Goal: Information Seeking & Learning: Learn about a topic

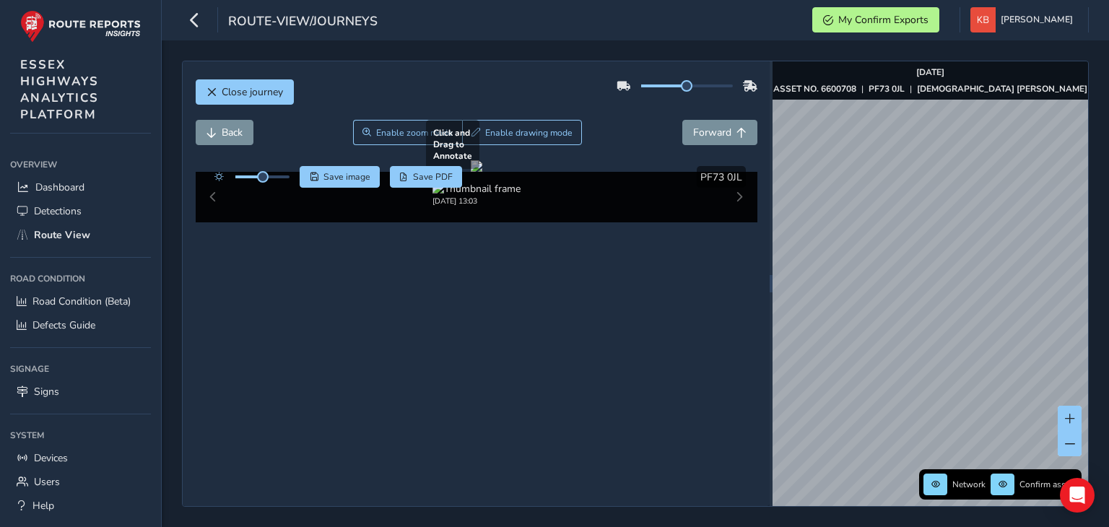
click at [669, 328] on div "Close journey Back Enable zoom mode Enable drawing mode Forward Click and Drag …" at bounding box center [635, 284] width 907 height 446
click at [1069, 442] on span at bounding box center [1070, 444] width 10 height 10
click at [1067, 442] on span at bounding box center [1070, 444] width 10 height 10
click at [748, 259] on div "Close journey Back Enable zoom mode Enable drawing mode Forward Click and Drag …" at bounding box center [635, 284] width 907 height 446
click at [717, 238] on div "Close journey Back Enable zoom mode Enable drawing mode Forward Click and Drag …" at bounding box center [635, 284] width 907 height 446
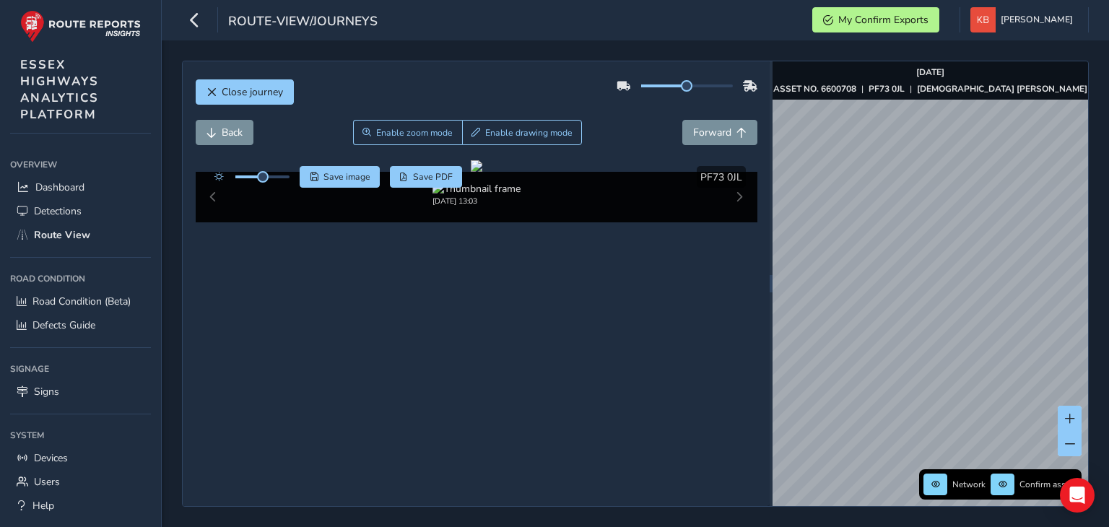
click at [654, 180] on div "Close journey Back Enable zoom mode Enable drawing mode Forward Click and Drag …" at bounding box center [635, 284] width 907 height 446
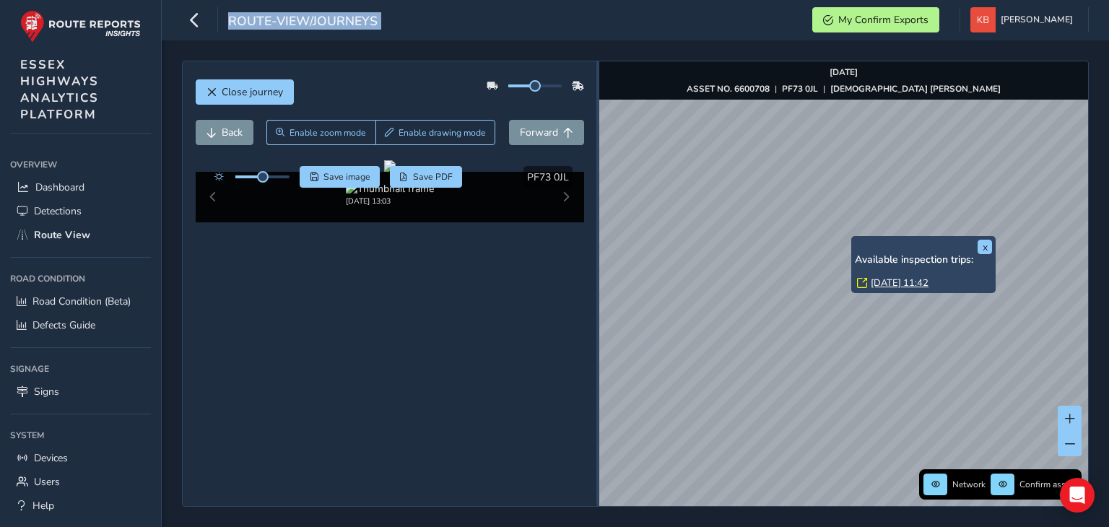
drag, startPoint x: 771, startPoint y: 259, endPoint x: 582, endPoint y: 271, distance: 189.5
click at [596, 271] on div at bounding box center [597, 283] width 3 height 445
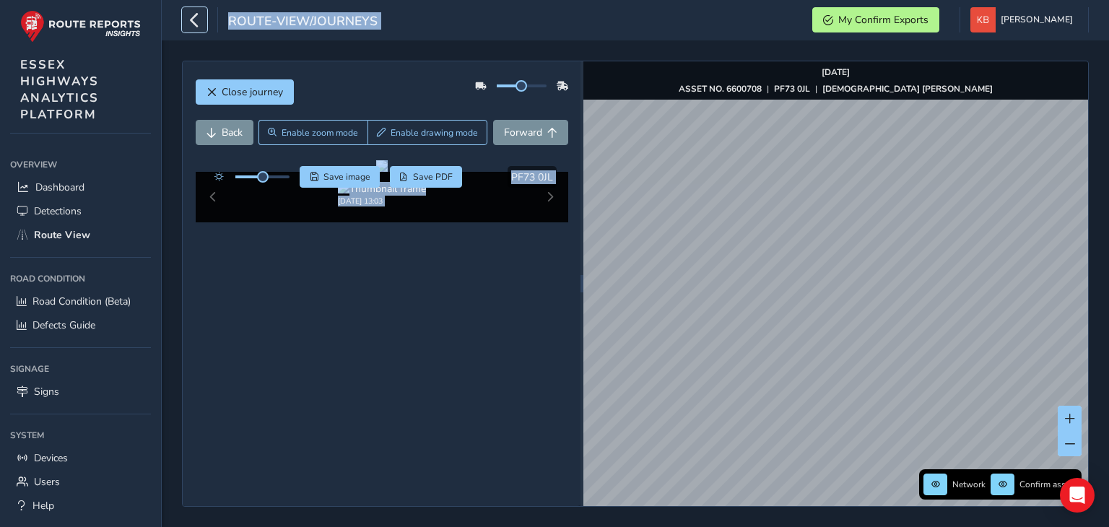
click at [191, 21] on icon "button" at bounding box center [194, 19] width 15 height 25
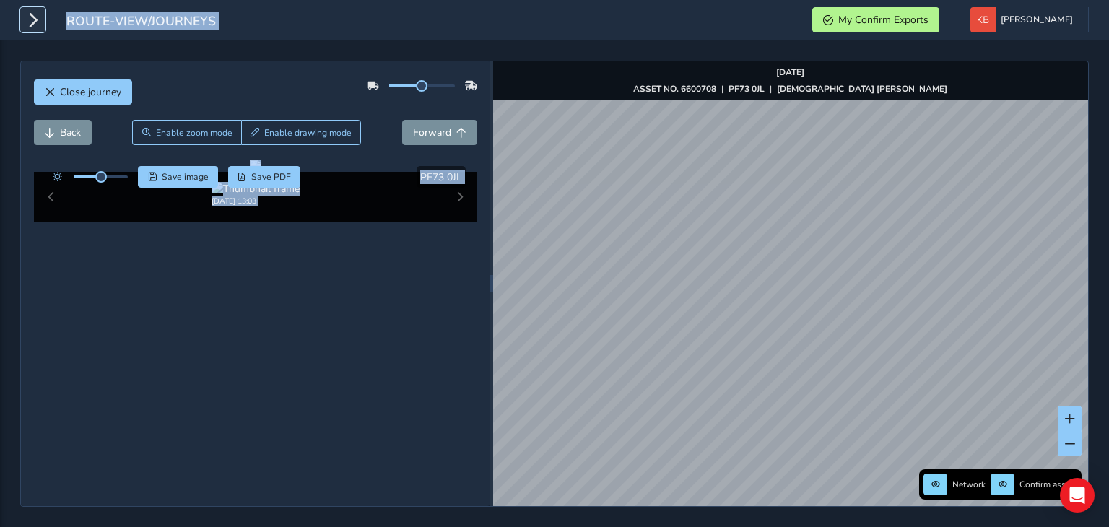
click at [40, 16] on button "button" at bounding box center [32, 19] width 25 height 25
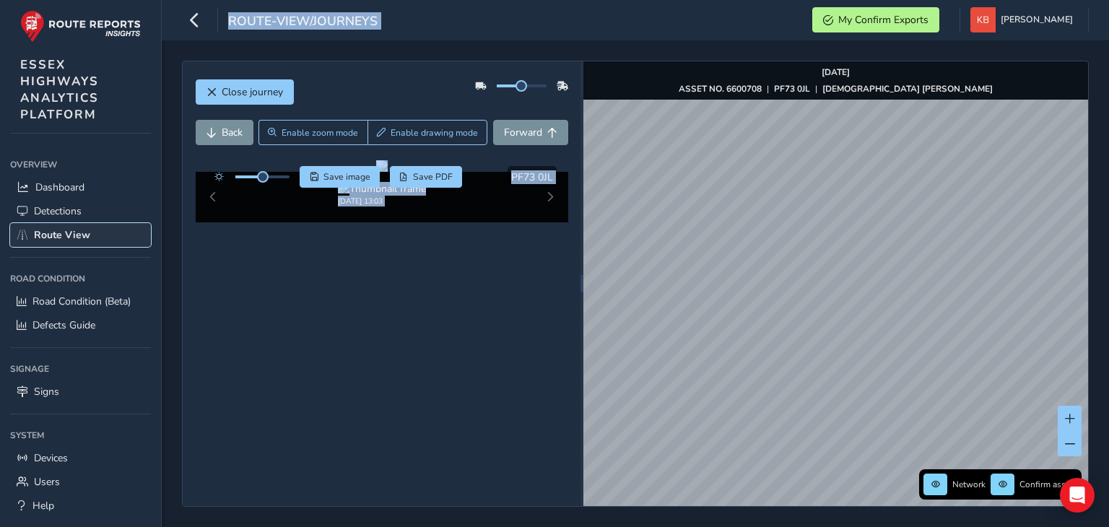
click at [57, 232] on span "Route View" at bounding box center [62, 235] width 56 height 14
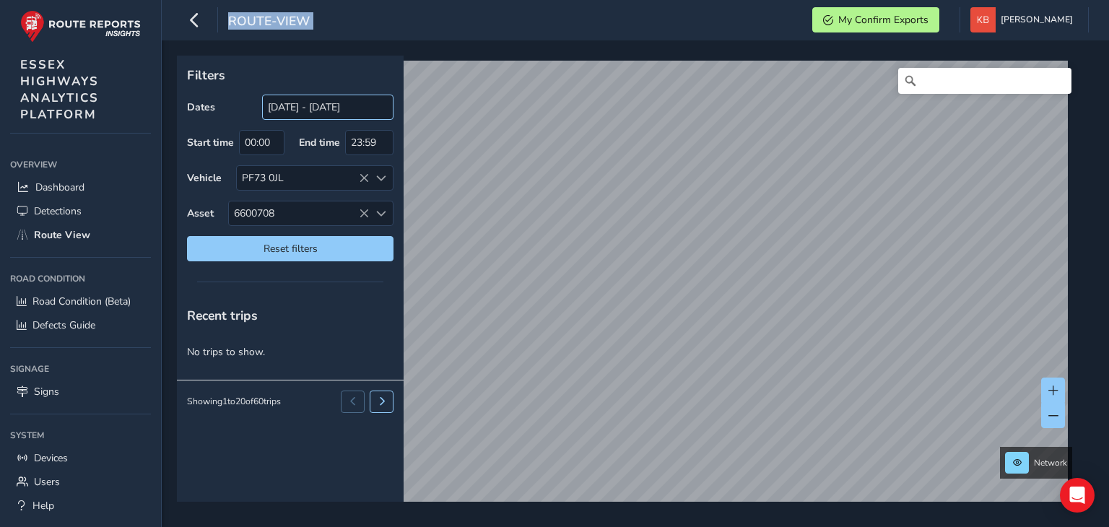
click at [322, 106] on input "[DATE] - [DATE]" at bounding box center [327, 107] width 131 height 25
click at [389, 103] on input "[DATE] - [DATE]" at bounding box center [327, 107] width 131 height 25
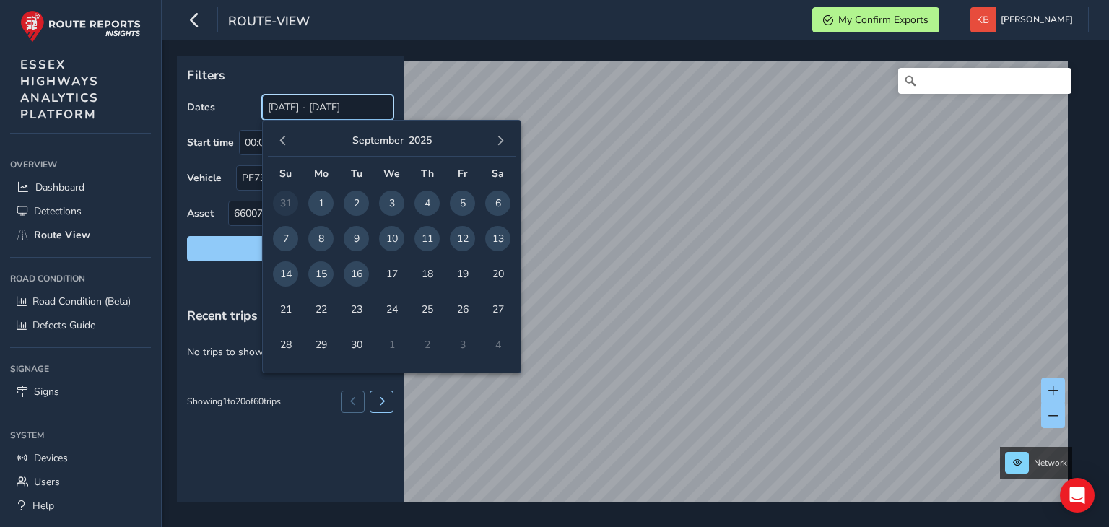
click at [395, 108] on div "Filters Dates [DATE] - [DATE] Start time 00:00 End time 23:59 Vehicle PF73 0JL …" at bounding box center [290, 164] width 227 height 216
click at [286, 142] on span "button" at bounding box center [283, 141] width 10 height 10
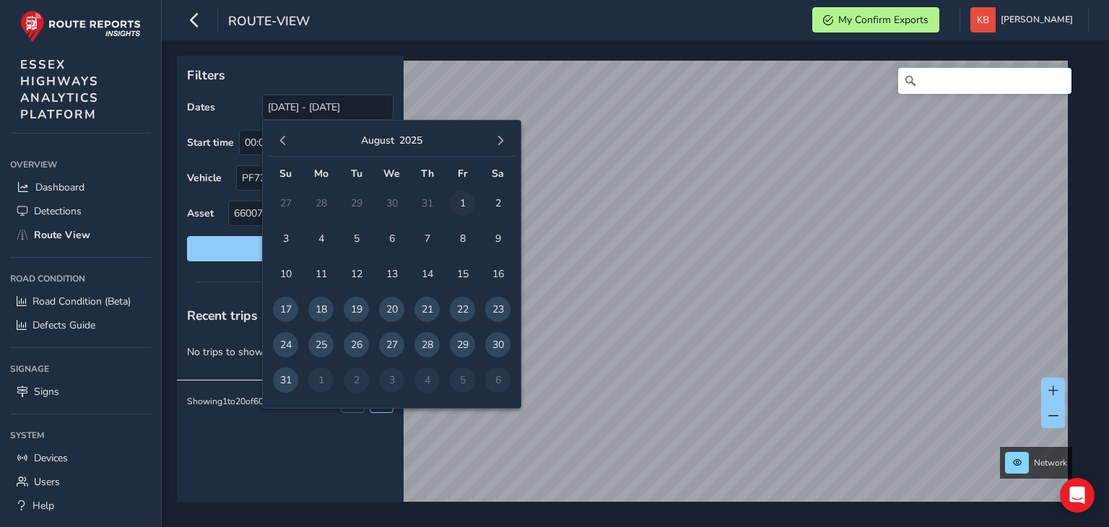
click at [461, 197] on span "1" at bounding box center [462, 203] width 25 height 25
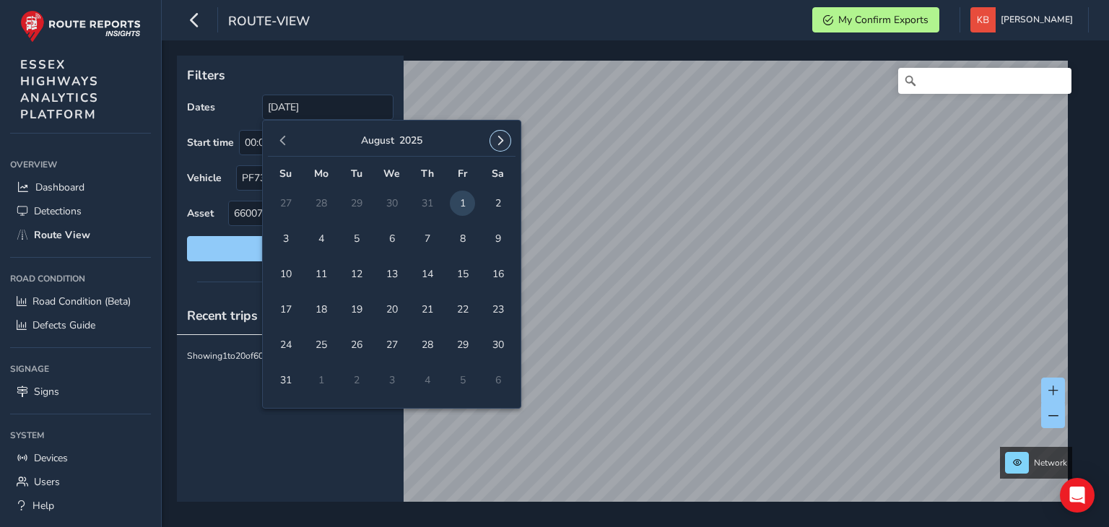
click at [501, 136] on span "button" at bounding box center [500, 141] width 10 height 10
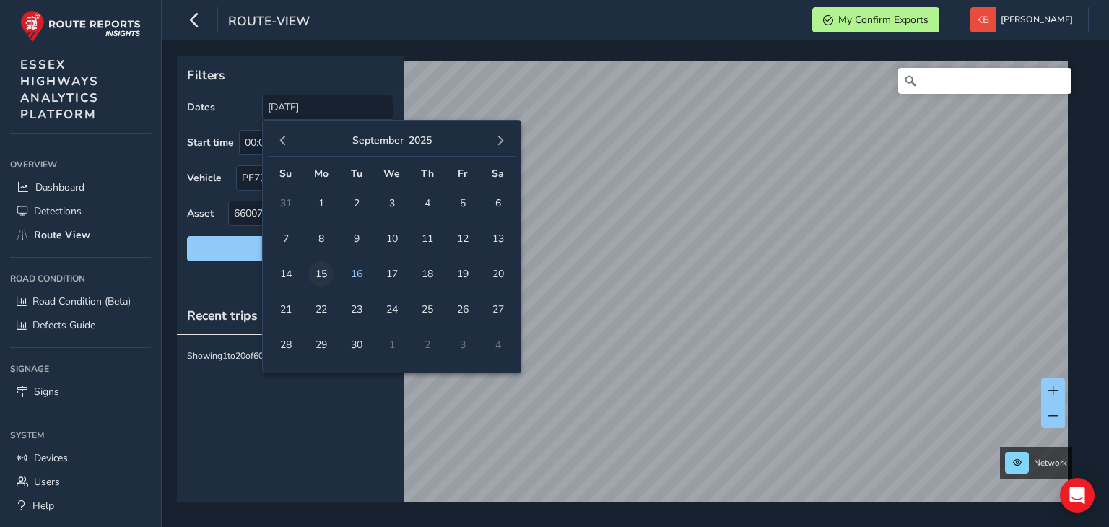
click at [320, 272] on span "15" at bounding box center [320, 273] width 25 height 25
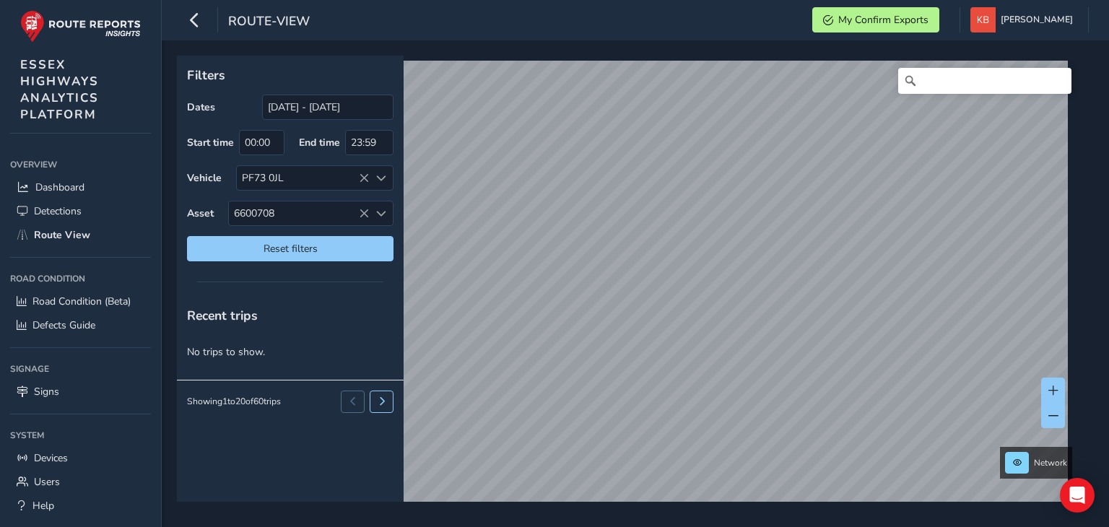
click at [737, 526] on html "route-view My Confirm Exports [PERSON_NAME] Colour Scheme: Dark Dim Light Logou…" at bounding box center [554, 263] width 1109 height 527
click at [364, 206] on span "6600708" at bounding box center [299, 213] width 140 height 24
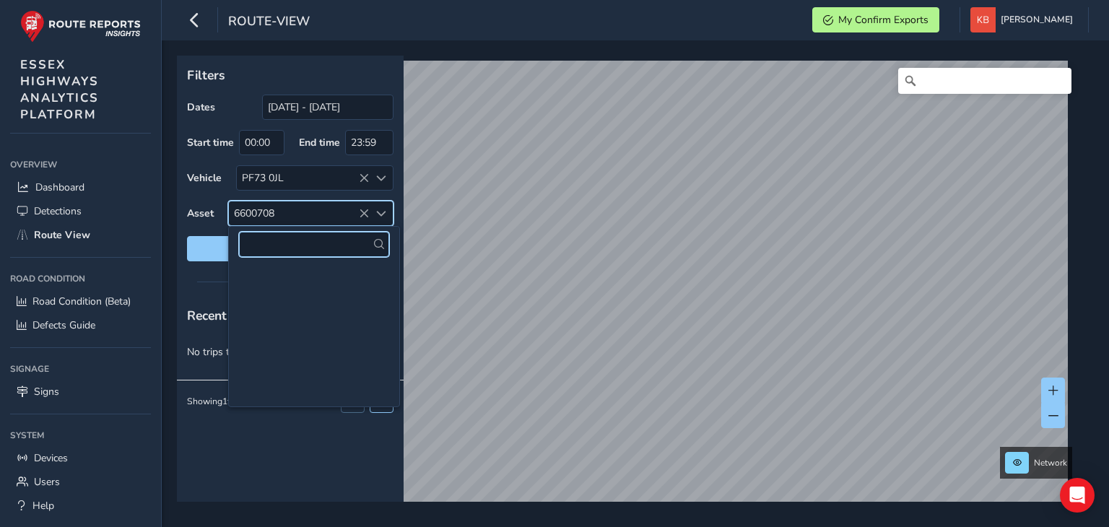
scroll to position [23912, 0]
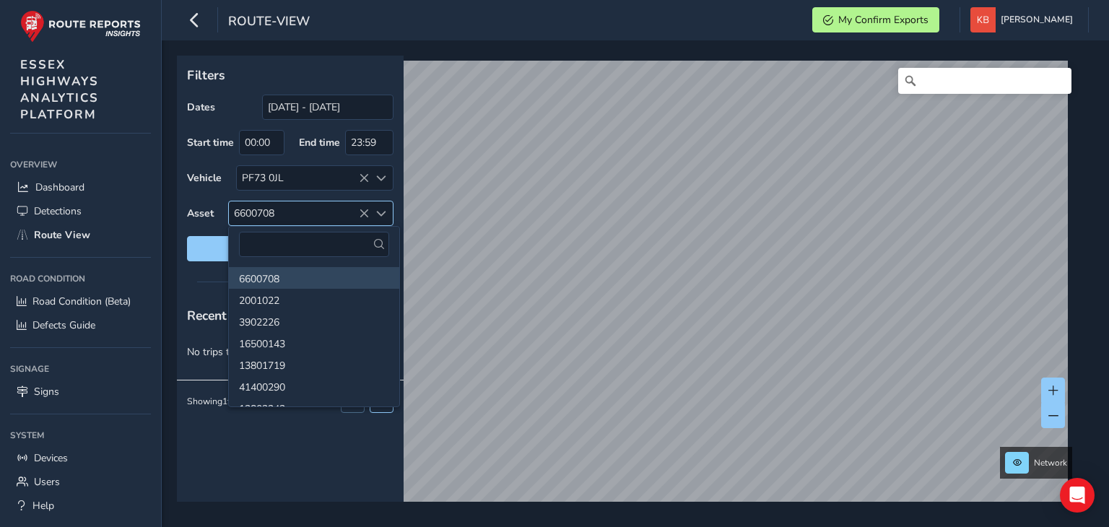
click at [326, 209] on span "6600708" at bounding box center [299, 213] width 140 height 24
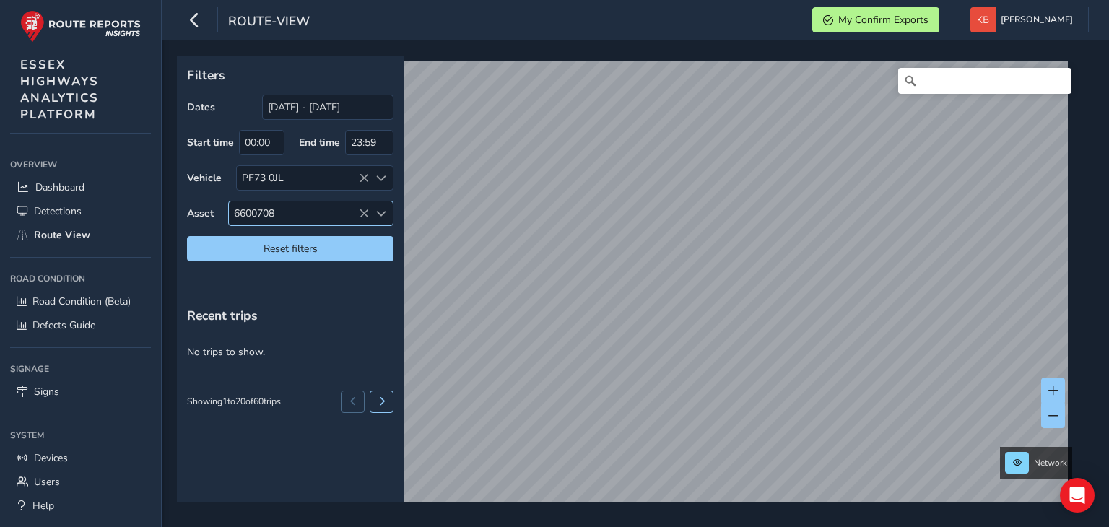
click at [328, 204] on span "6600708" at bounding box center [299, 213] width 140 height 24
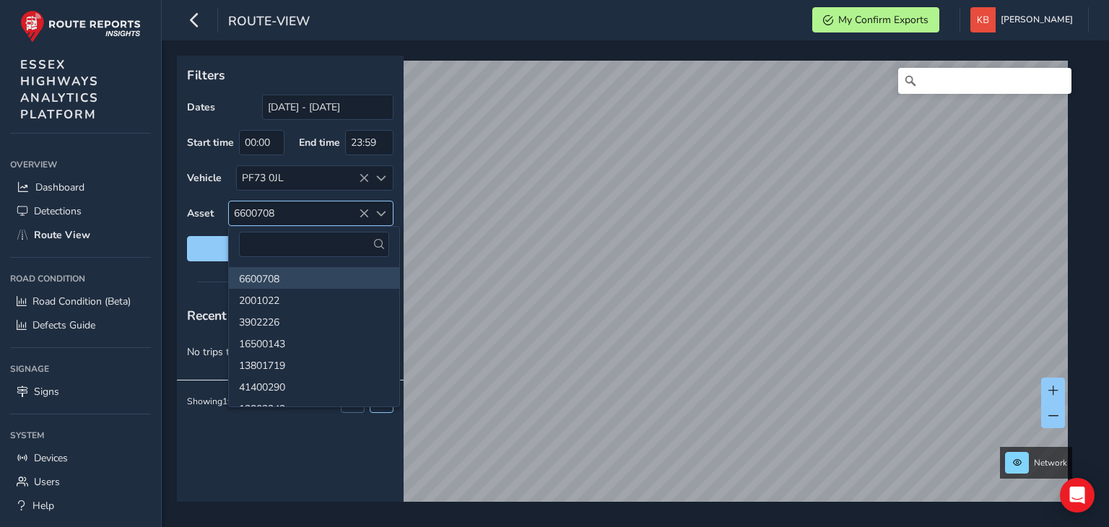
click at [279, 206] on span "6600708" at bounding box center [299, 213] width 140 height 24
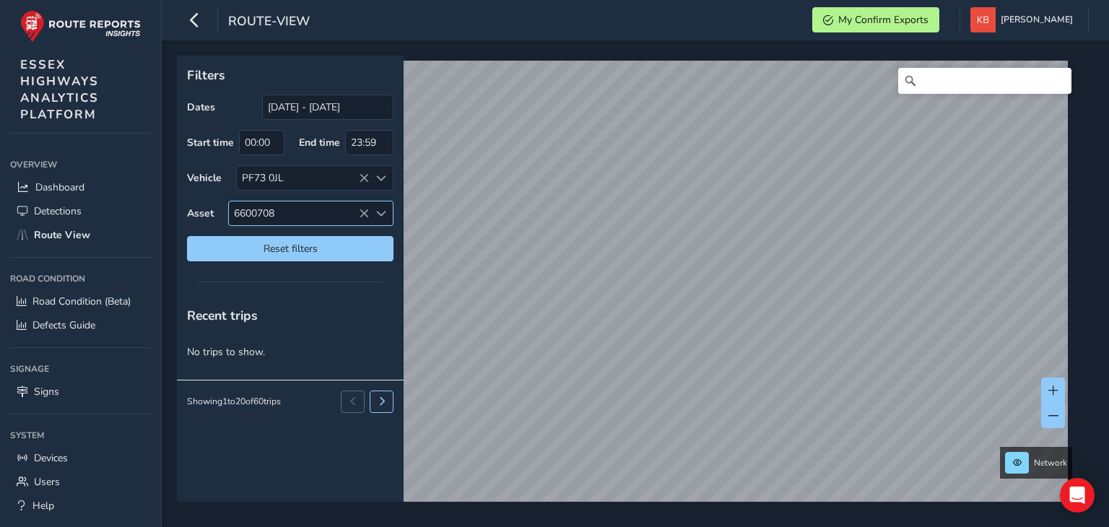
click at [277, 206] on span "6600708" at bounding box center [299, 213] width 140 height 24
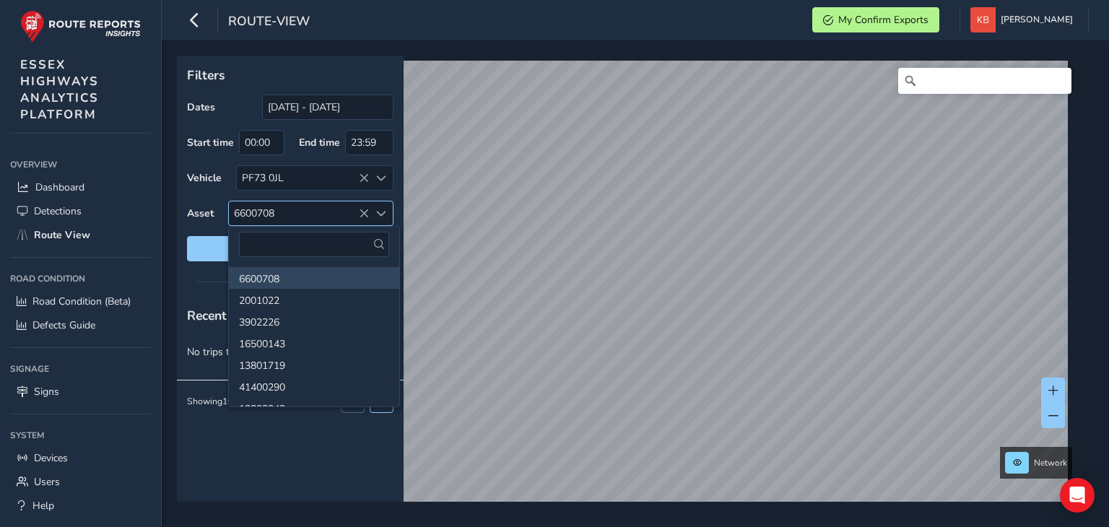
click at [360, 212] on icon at bounding box center [364, 214] width 10 height 10
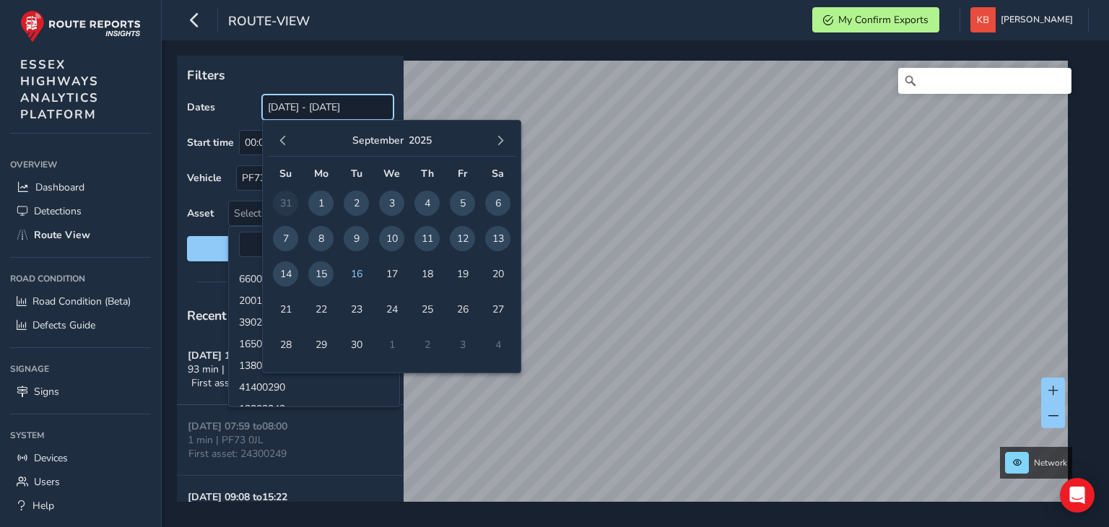
click at [284, 111] on input "[DATE] - [DATE]" at bounding box center [327, 107] width 131 height 25
click at [287, 139] on span "button" at bounding box center [283, 141] width 10 height 10
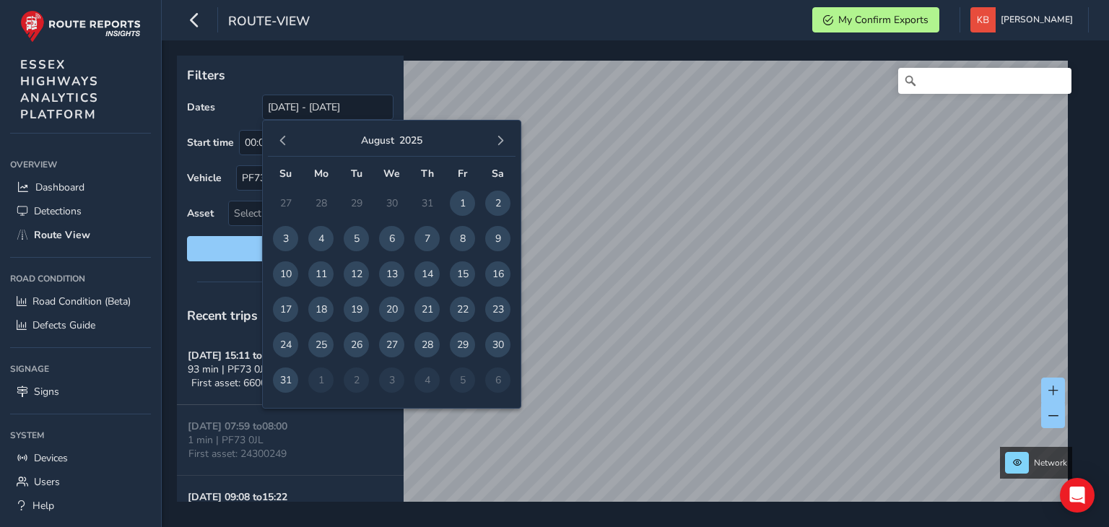
click at [287, 139] on span "button" at bounding box center [283, 141] width 10 height 10
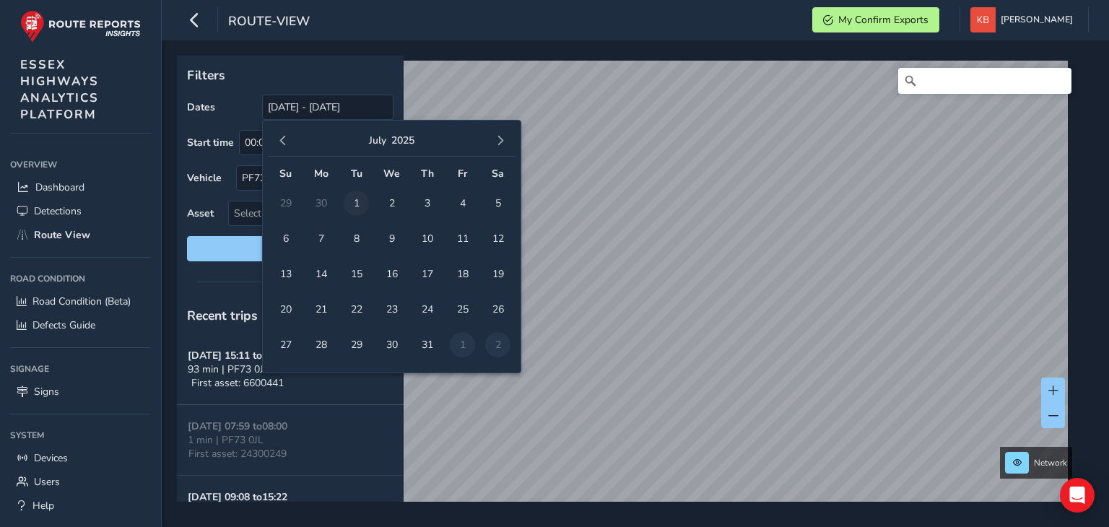
click at [360, 200] on span "1" at bounding box center [356, 203] width 25 height 25
click at [500, 136] on span "button" at bounding box center [500, 141] width 10 height 10
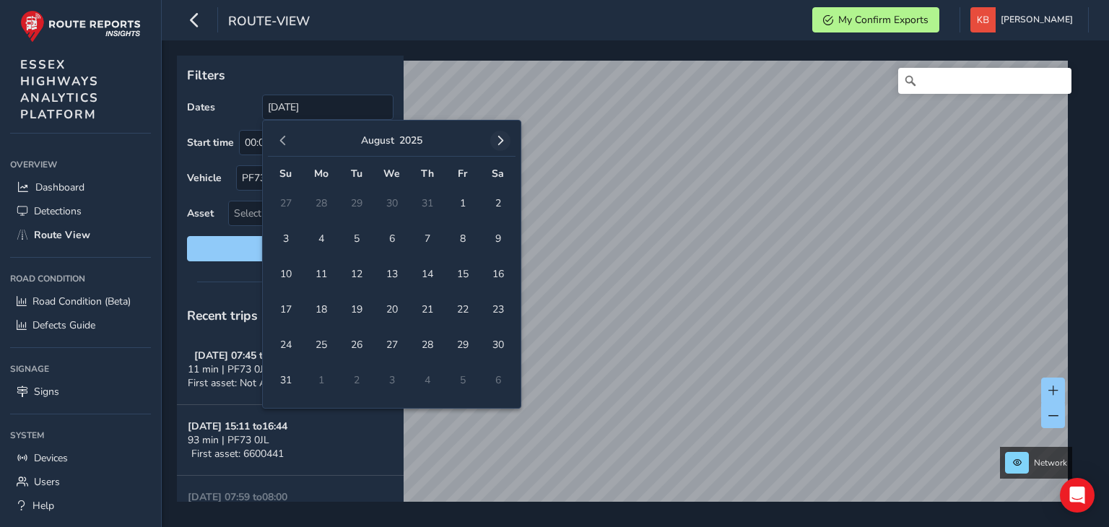
click at [498, 138] on span "button" at bounding box center [500, 141] width 10 height 10
click at [320, 272] on span "15" at bounding box center [320, 273] width 25 height 25
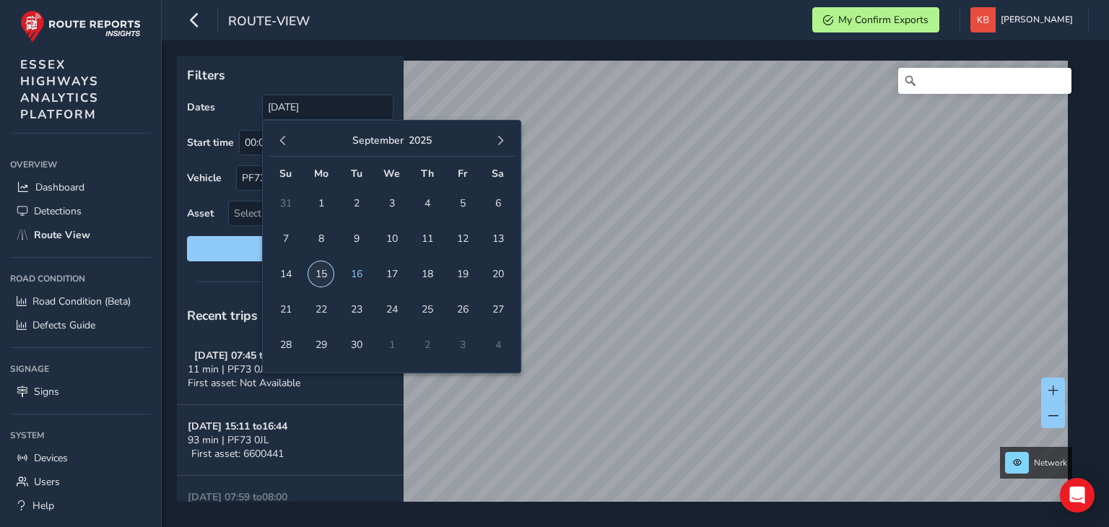
type input "[DATE] - [DATE]"
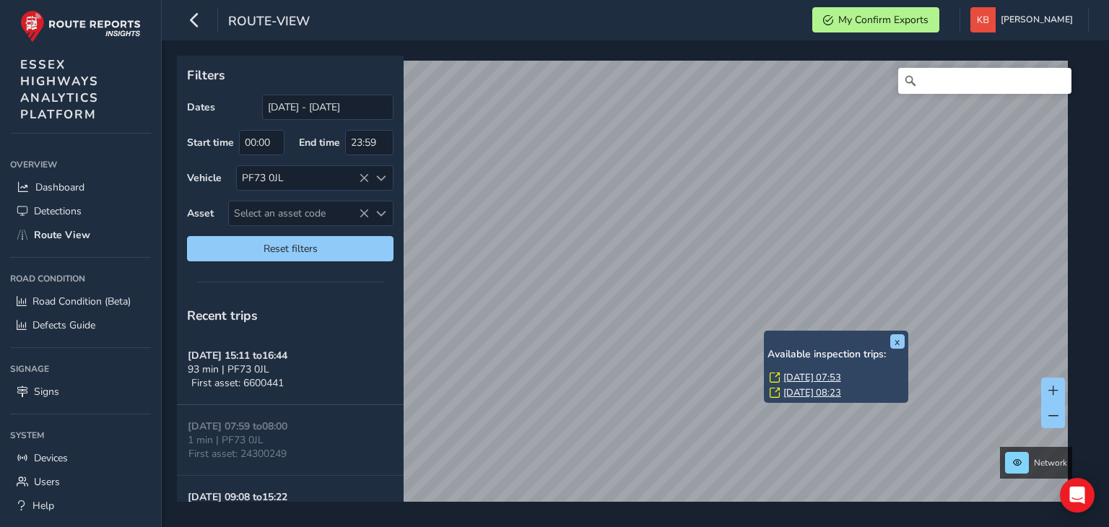
click at [793, 373] on link "[DATE] 07:53" at bounding box center [812, 377] width 58 height 13
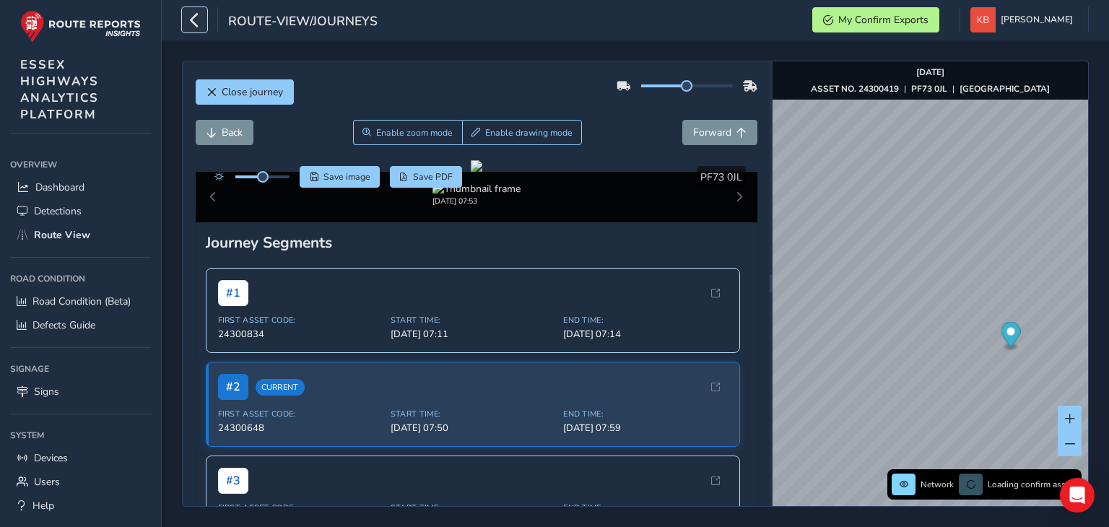
click at [192, 21] on icon "button" at bounding box center [194, 19] width 15 height 25
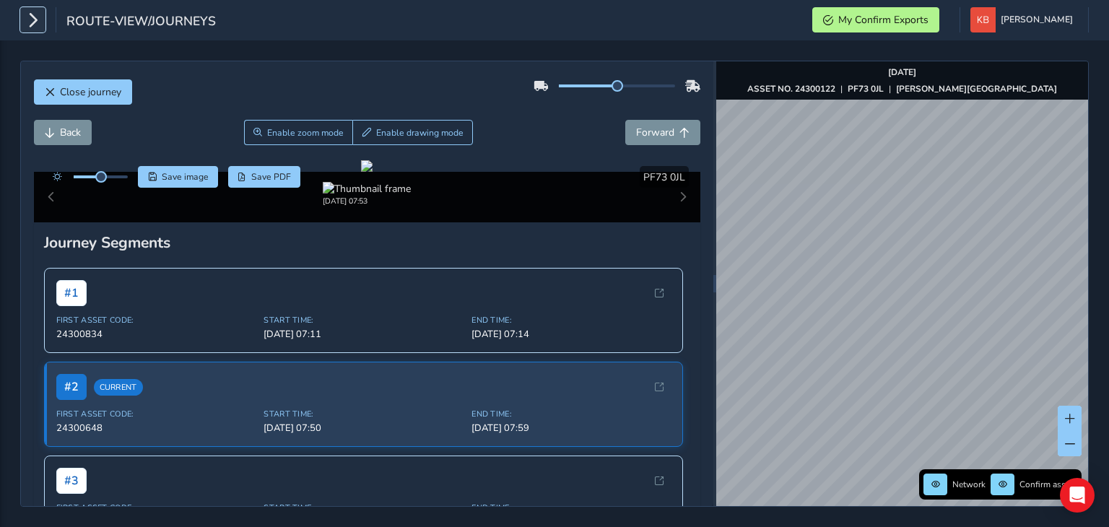
click at [36, 19] on icon "button" at bounding box center [32, 19] width 15 height 25
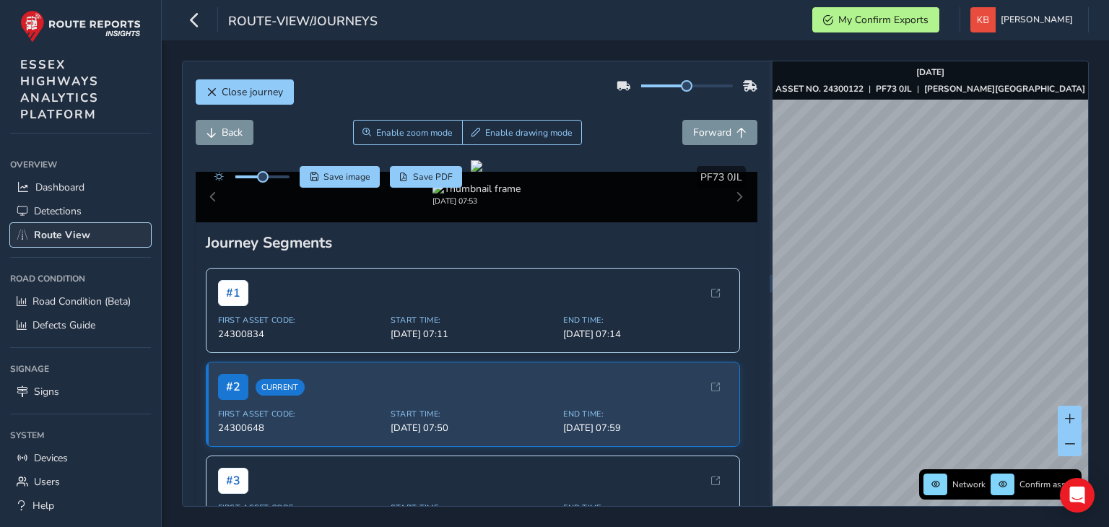
click at [54, 230] on span "Route View" at bounding box center [62, 235] width 56 height 14
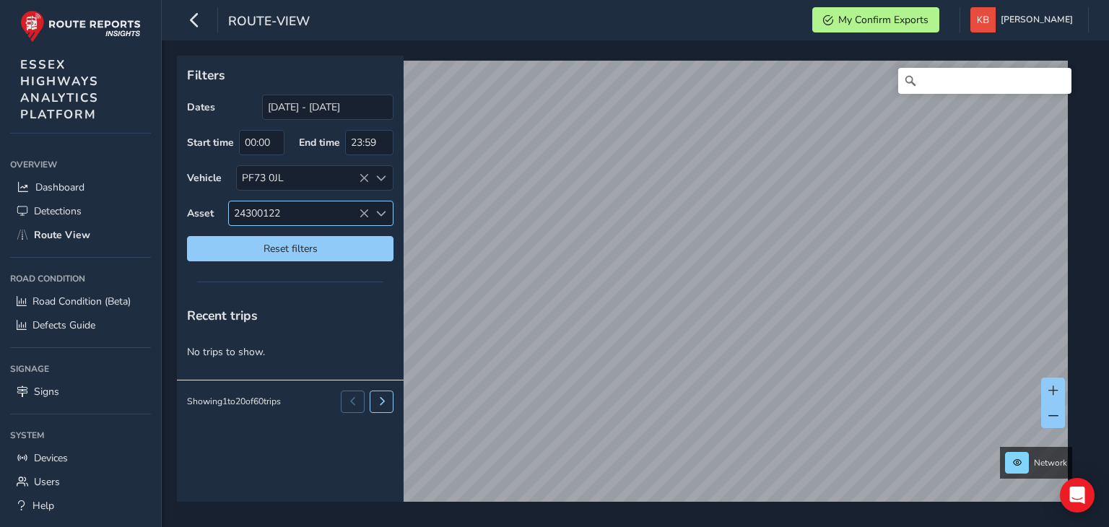
click at [355, 214] on span "24300122" at bounding box center [299, 213] width 140 height 24
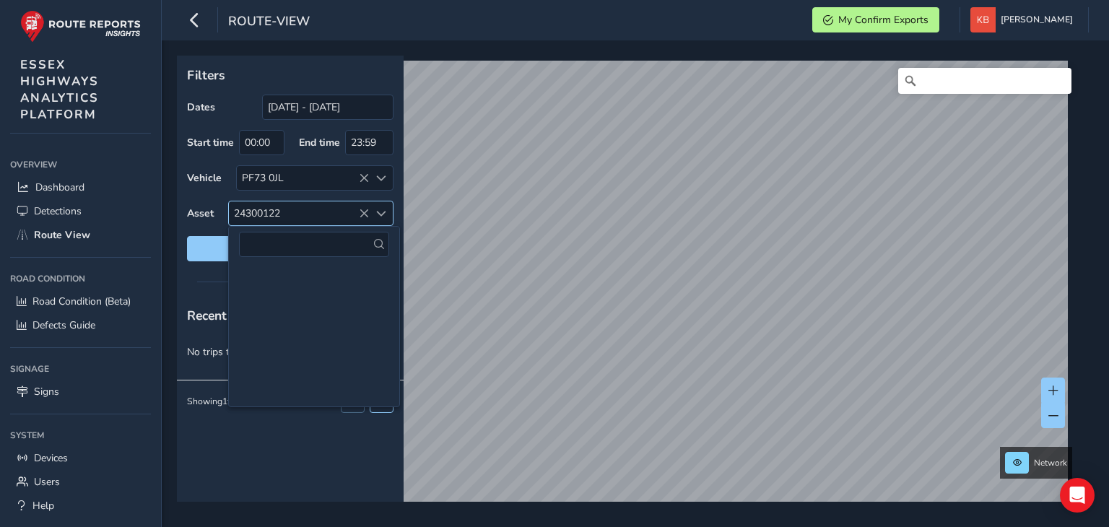
scroll to position [306001, 0]
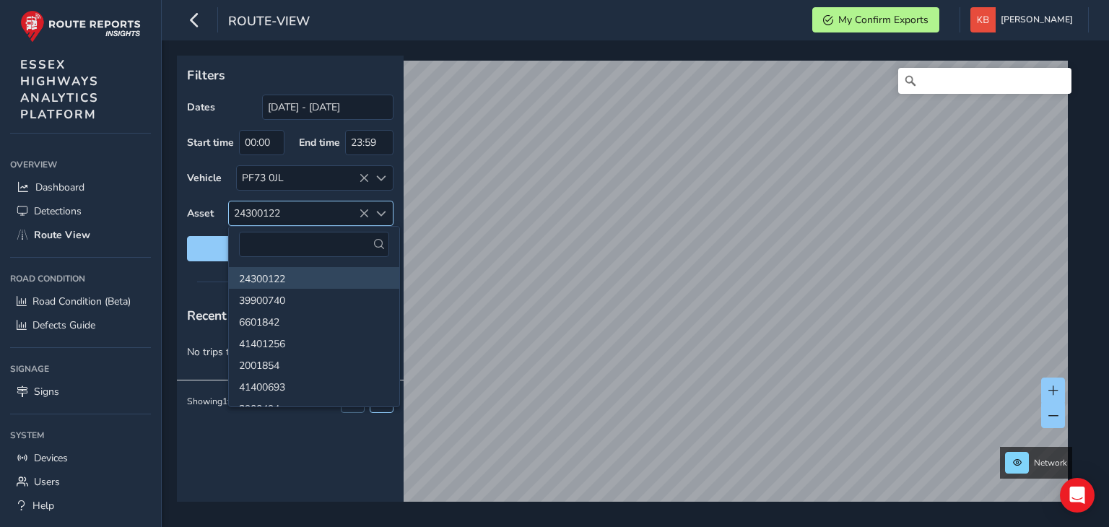
click at [362, 212] on icon at bounding box center [364, 214] width 10 height 10
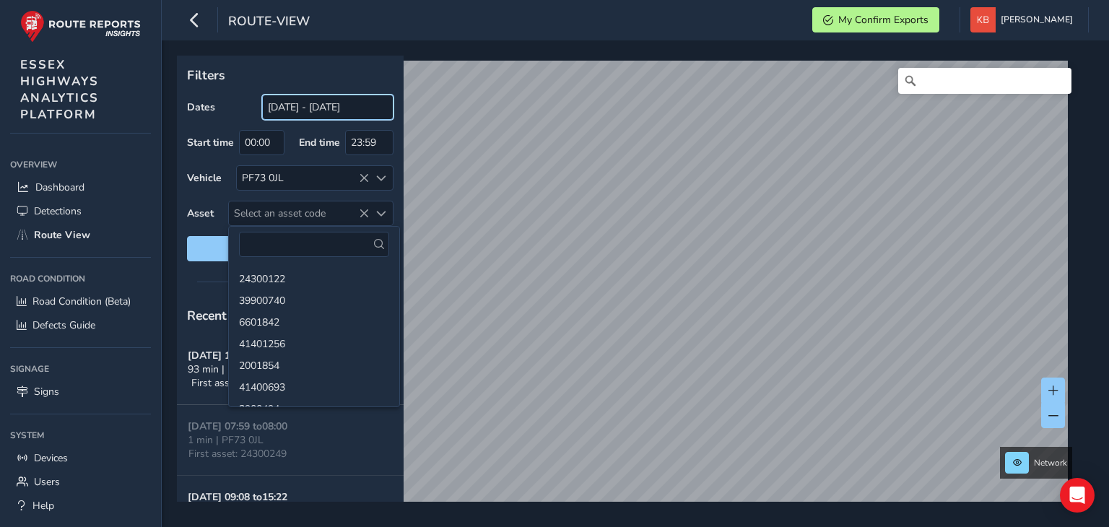
click at [303, 106] on input "[DATE] - [DATE]" at bounding box center [327, 107] width 131 height 25
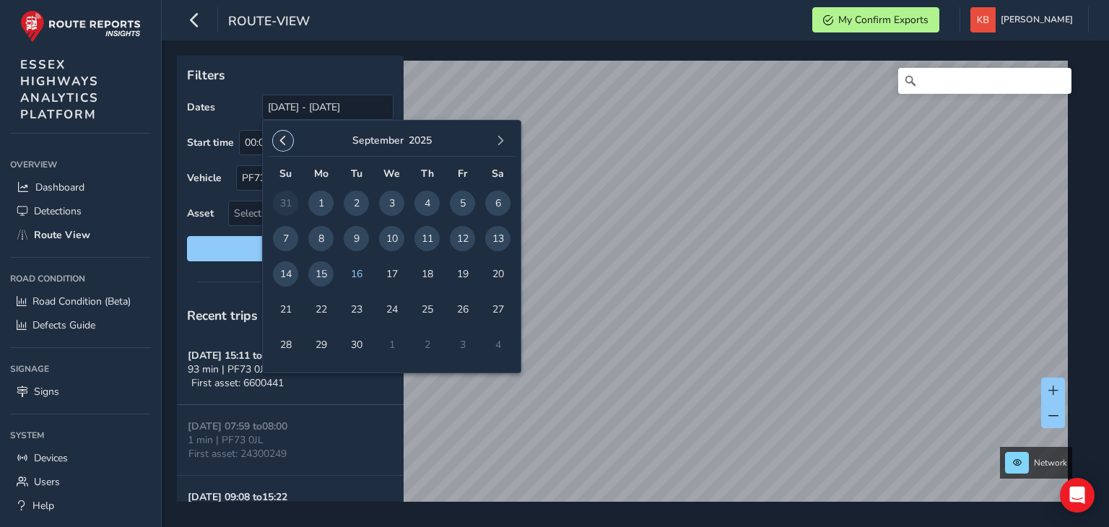
click at [280, 142] on span "button" at bounding box center [283, 141] width 10 height 10
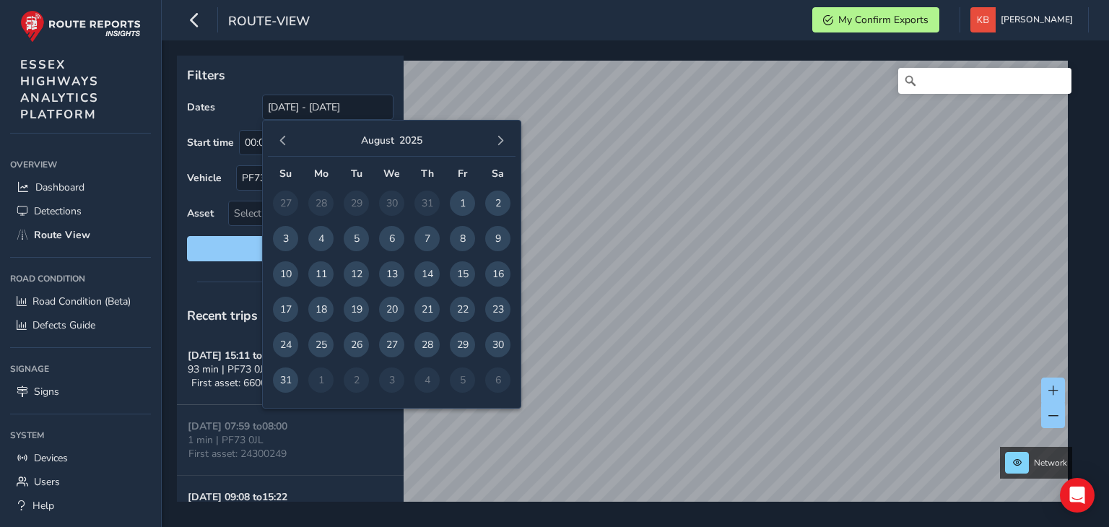
click at [280, 142] on span "button" at bounding box center [283, 141] width 10 height 10
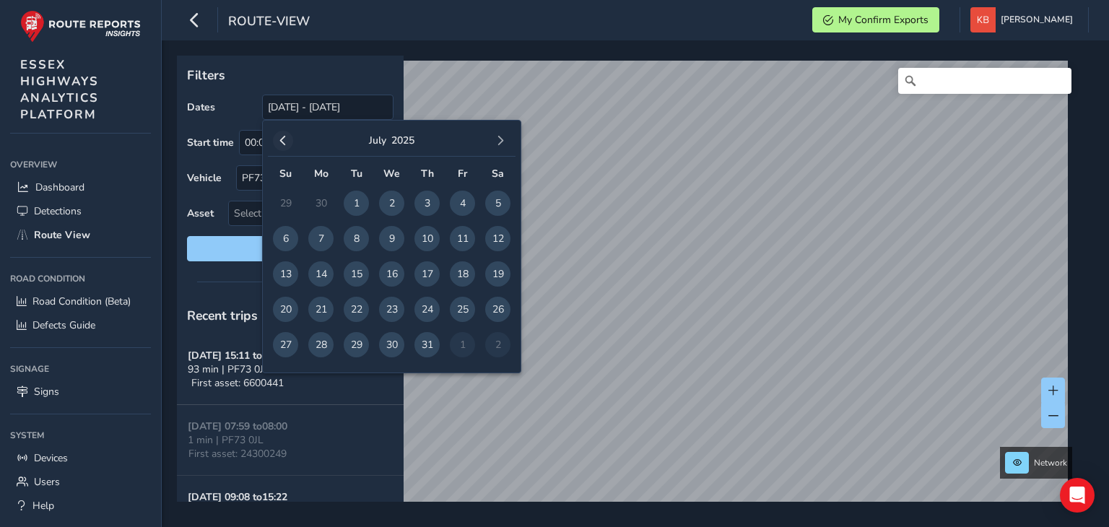
click at [280, 143] on span "button" at bounding box center [283, 141] width 10 height 10
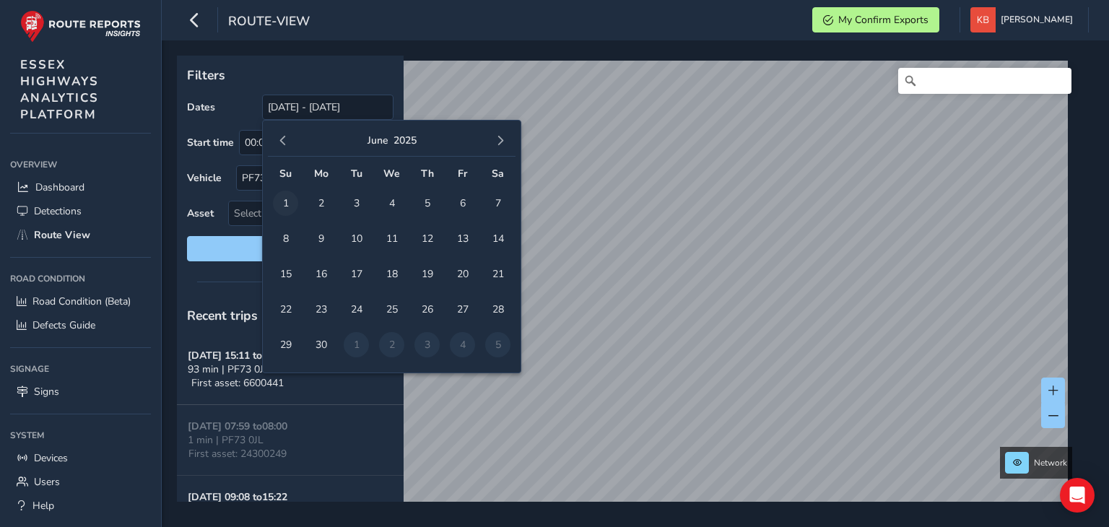
click at [280, 206] on span "1" at bounding box center [285, 203] width 25 height 25
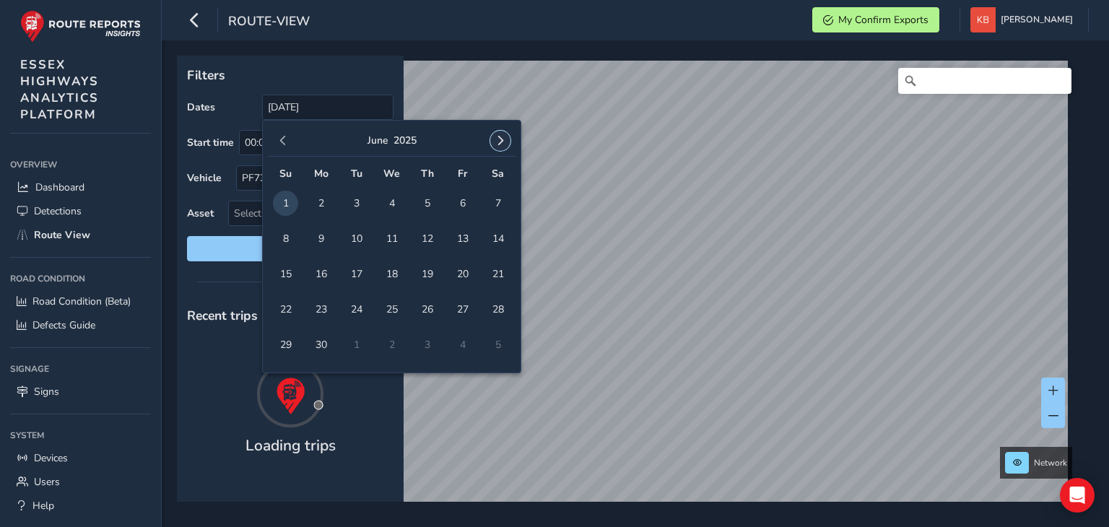
click at [497, 142] on span "button" at bounding box center [500, 141] width 10 height 10
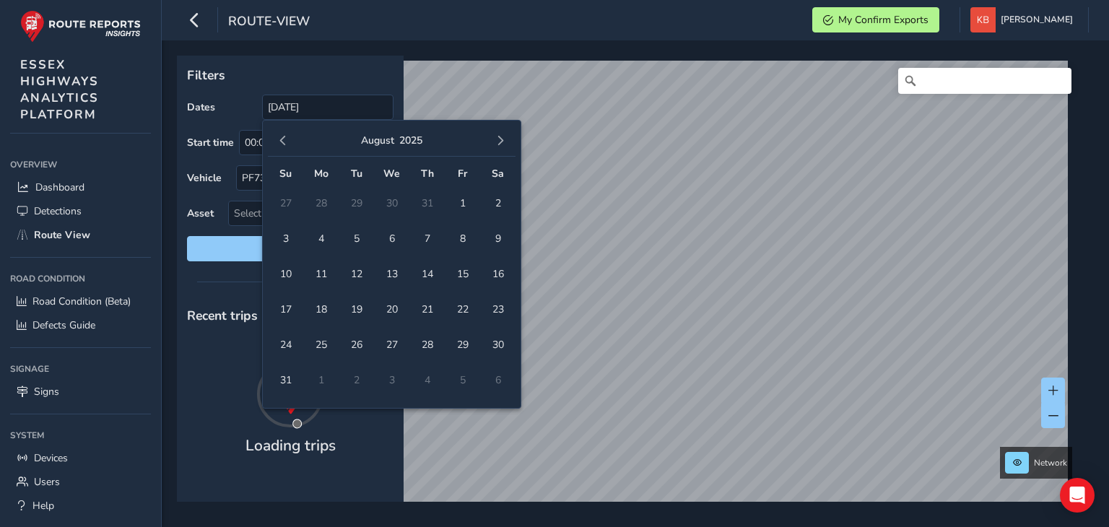
click at [497, 142] on span "button" at bounding box center [500, 141] width 10 height 10
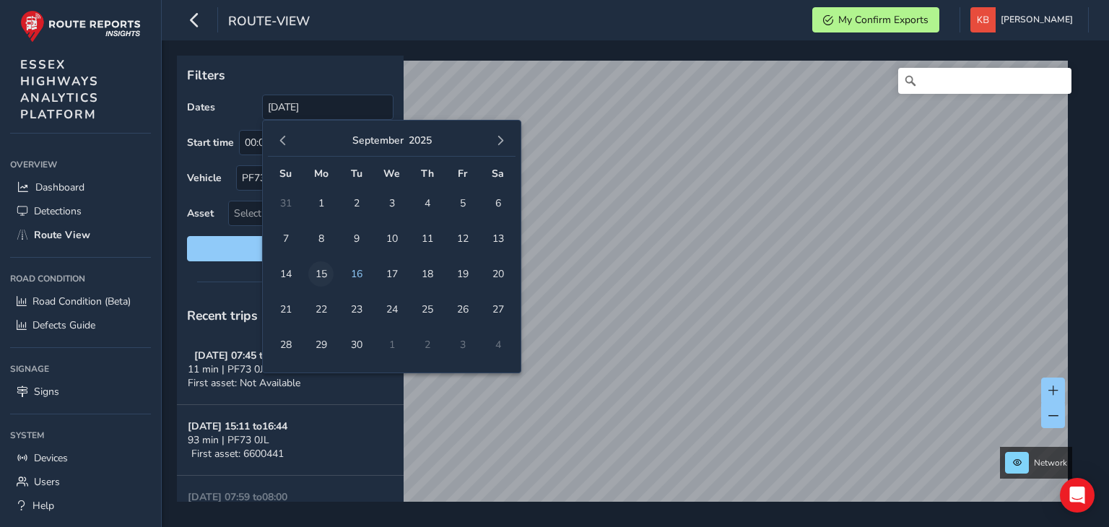
click at [323, 275] on span "15" at bounding box center [320, 273] width 25 height 25
type input "[DATE] - [DATE]"
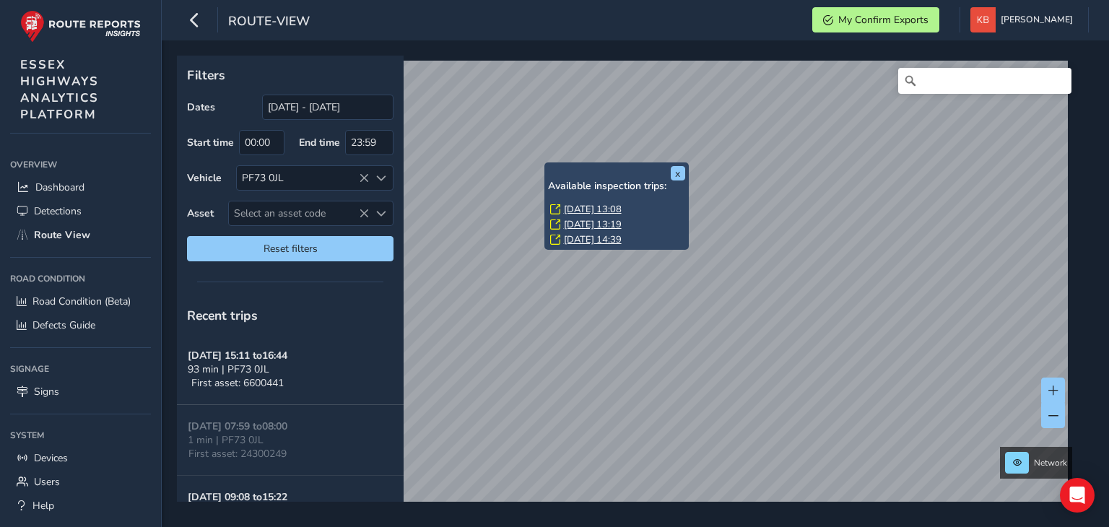
click at [580, 209] on link "[DATE] 13:08" at bounding box center [593, 209] width 58 height 13
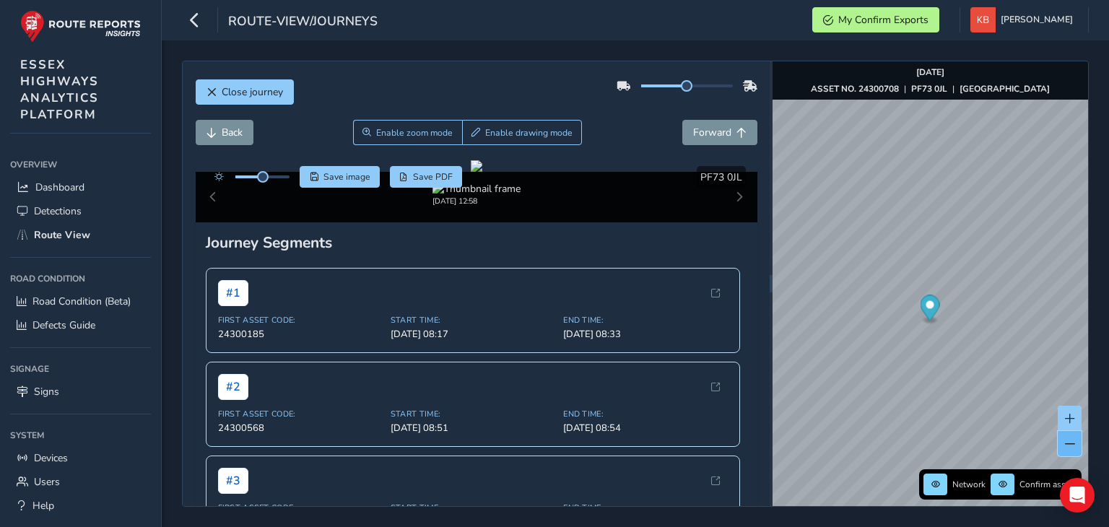
click at [1060, 438] on button at bounding box center [1070, 443] width 24 height 25
click at [1058, 441] on button at bounding box center [1070, 443] width 24 height 25
click at [193, 17] on icon "button" at bounding box center [194, 19] width 15 height 25
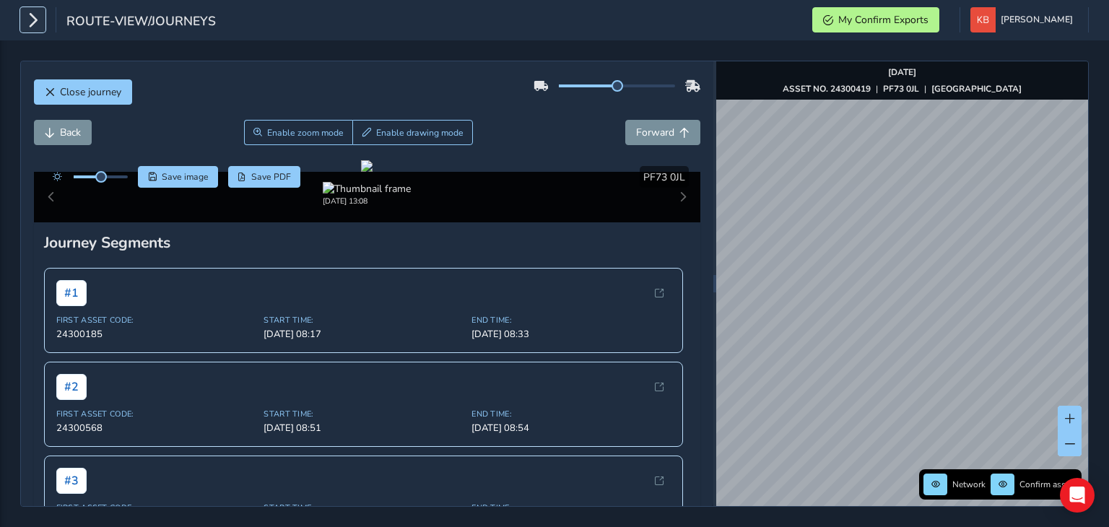
click at [39, 20] on icon "button" at bounding box center [32, 19] width 15 height 25
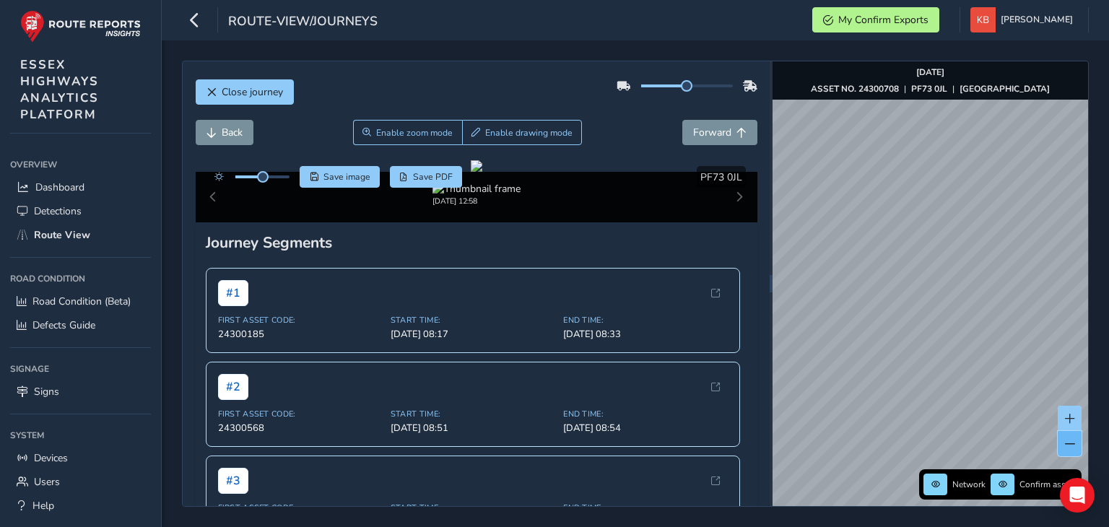
click at [1071, 451] on button at bounding box center [1070, 443] width 24 height 25
click at [63, 228] on span "Route View" at bounding box center [62, 235] width 56 height 14
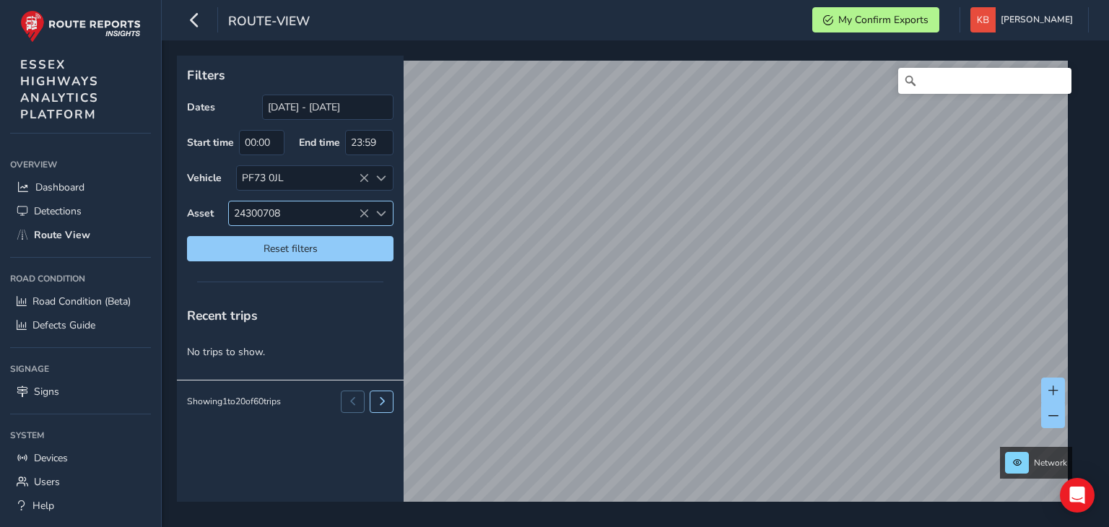
click at [359, 212] on icon at bounding box center [364, 214] width 10 height 10
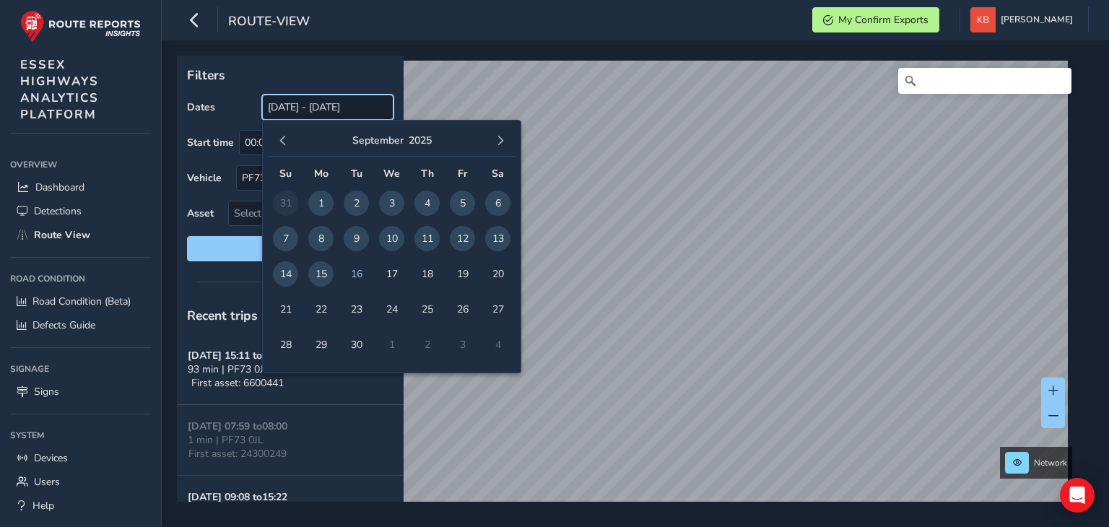
click at [312, 100] on input "[DATE] - [DATE]" at bounding box center [327, 107] width 131 height 25
click at [284, 142] on span "button" at bounding box center [283, 141] width 10 height 10
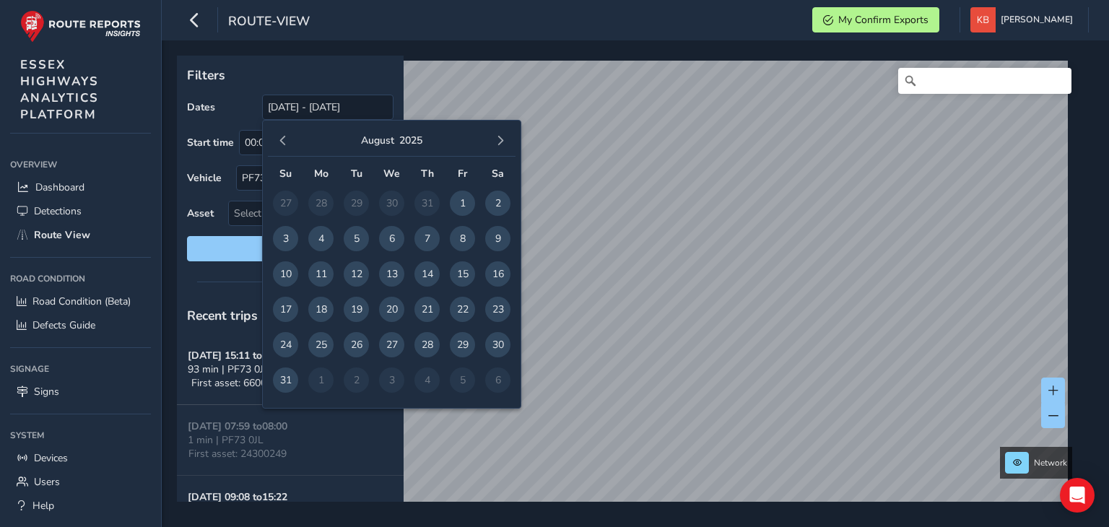
click at [284, 142] on span "button" at bounding box center [283, 141] width 10 height 10
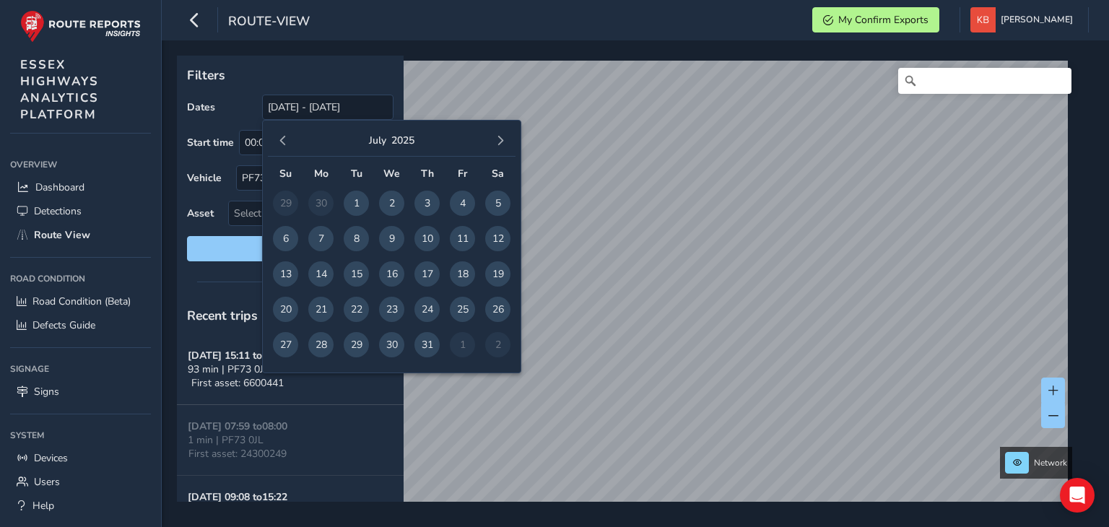
click at [284, 142] on span "button" at bounding box center [283, 141] width 10 height 10
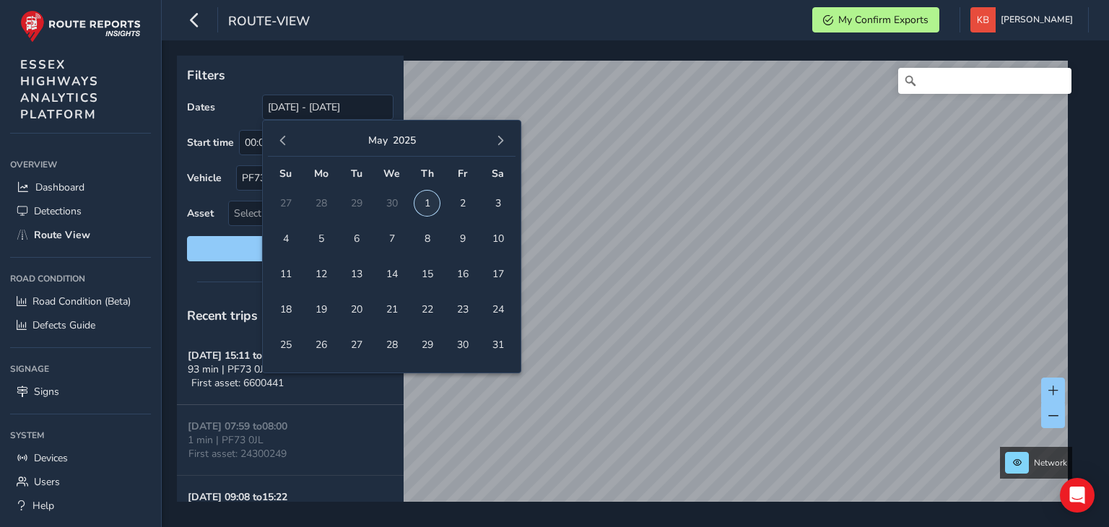
click at [428, 206] on span "1" at bounding box center [426, 203] width 25 height 25
click at [500, 136] on span "button" at bounding box center [500, 141] width 10 height 10
click at [506, 134] on button "button" at bounding box center [500, 141] width 20 height 20
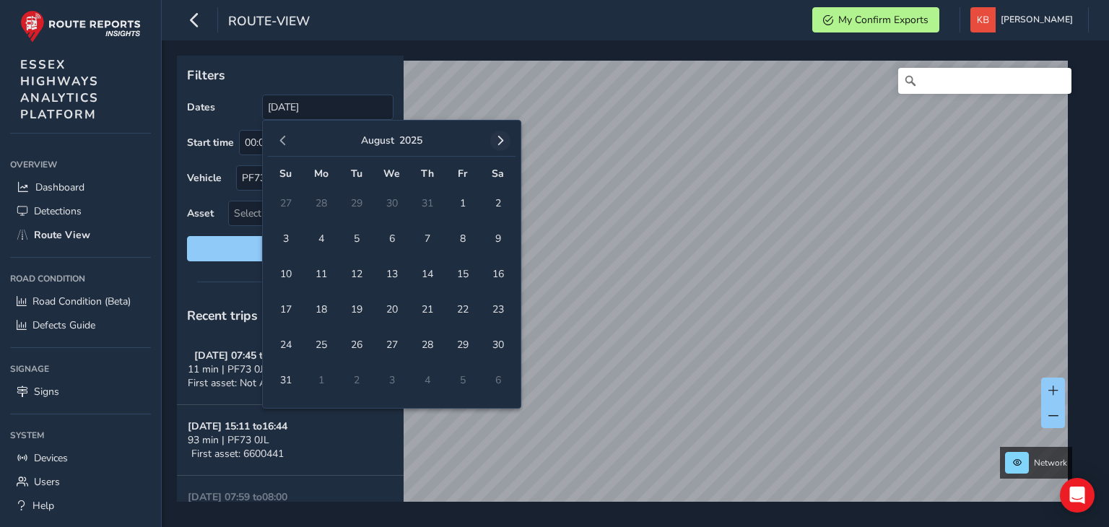
click at [491, 144] on button "button" at bounding box center [500, 141] width 20 height 20
click at [422, 238] on span "11" at bounding box center [426, 238] width 25 height 25
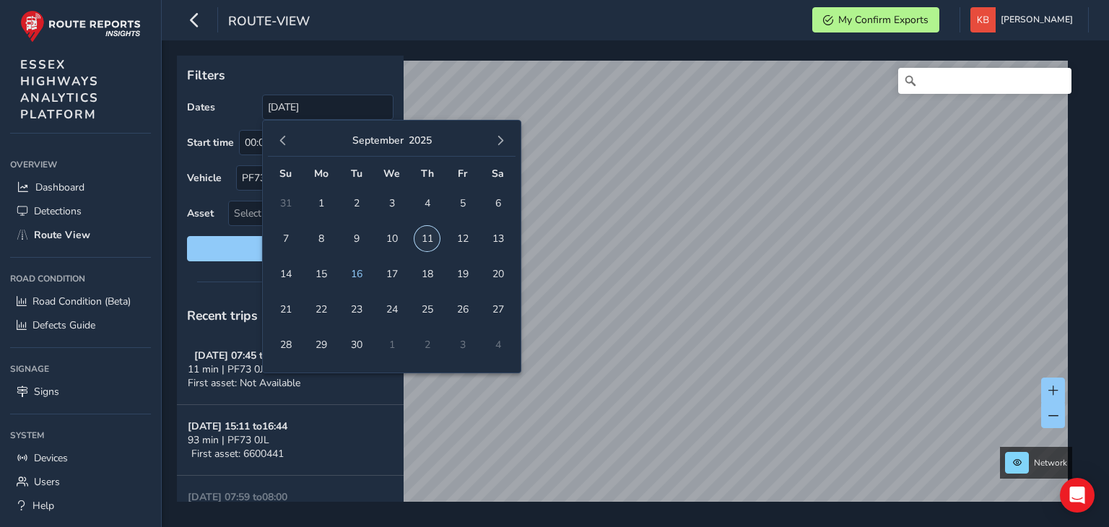
type input "[DATE] - [DATE]"
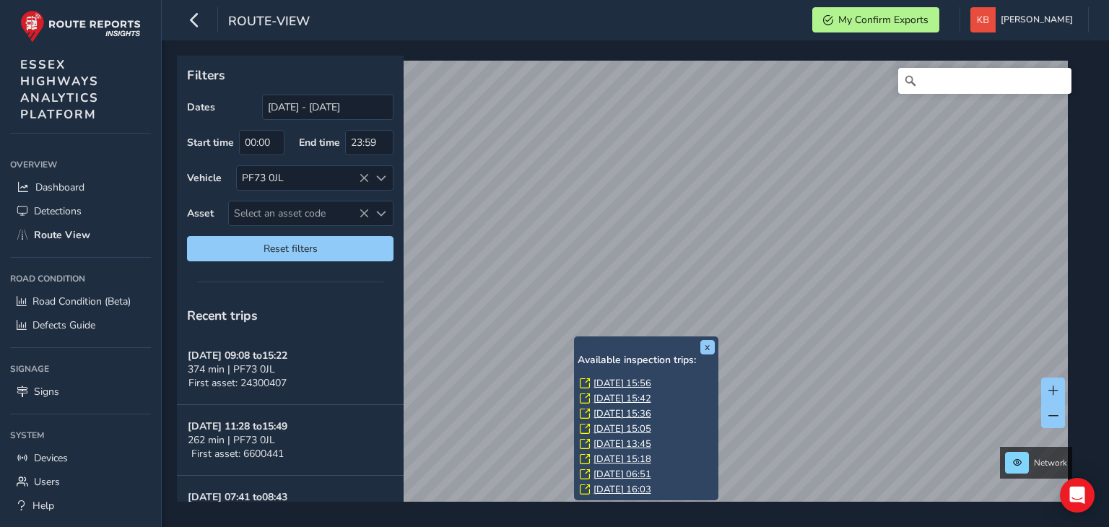
click at [599, 336] on div "x Available inspection trips: [GEOGRAPHIC_DATA][DATE] 15:56 [DATE] 15:42 [DATE]…" at bounding box center [646, 418] width 144 height 164
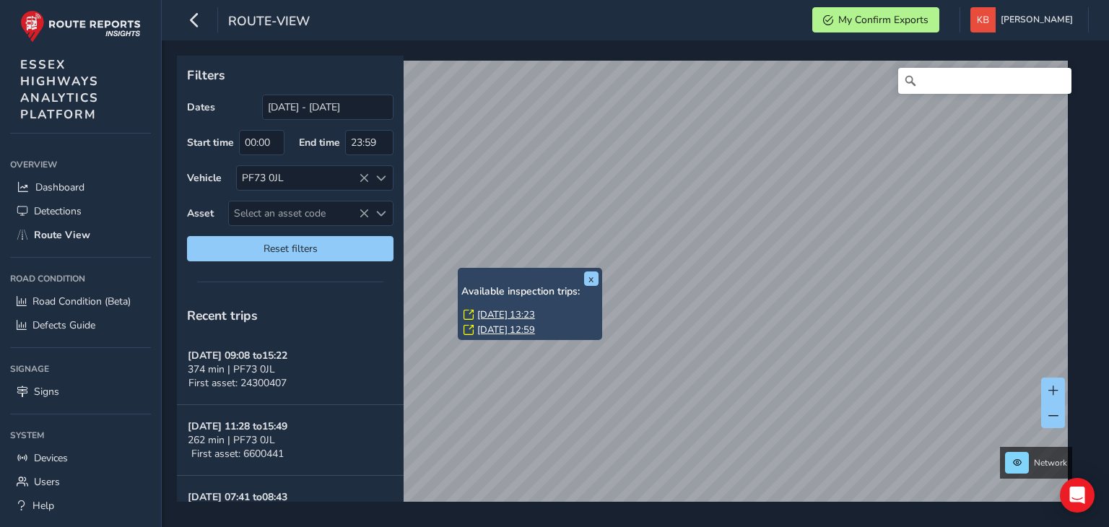
click at [508, 313] on link "[DATE] 13:23" at bounding box center [506, 314] width 58 height 13
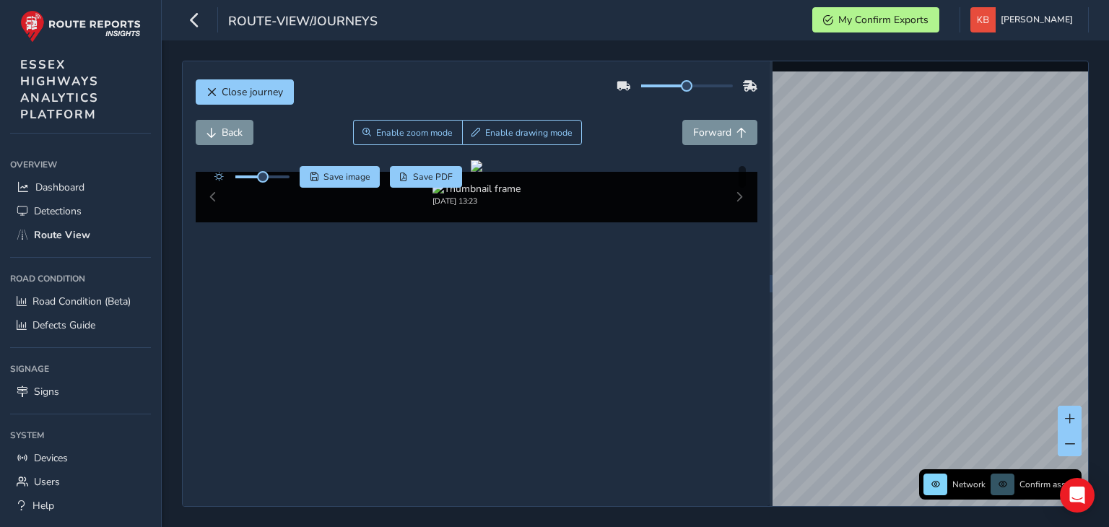
scroll to position [15, 0]
click at [196, 17] on icon "button" at bounding box center [194, 19] width 15 height 25
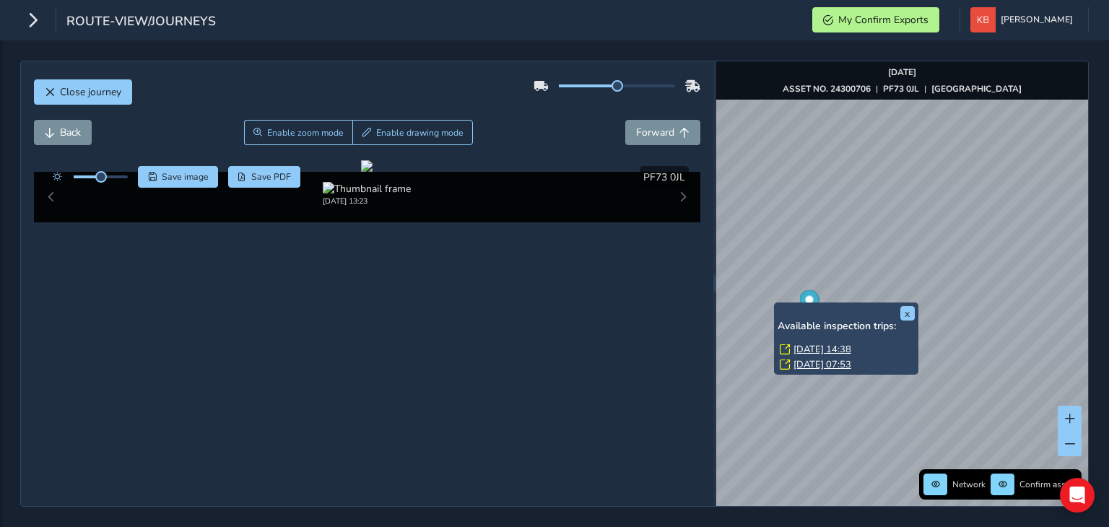
click at [800, 349] on link "[DATE] 14:38" at bounding box center [822, 349] width 58 height 13
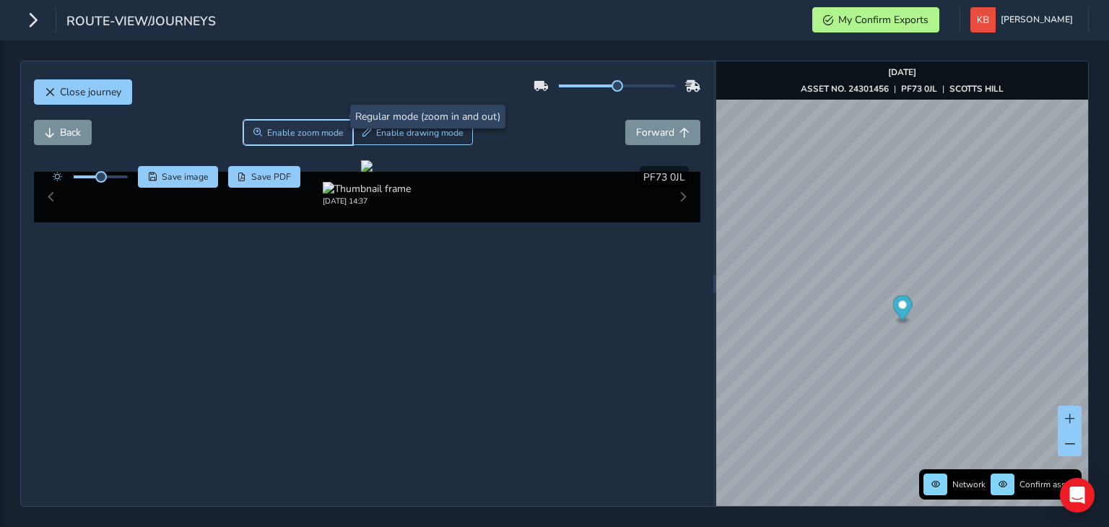
click at [279, 127] on span "Enable zoom mode" at bounding box center [305, 133] width 77 height 12
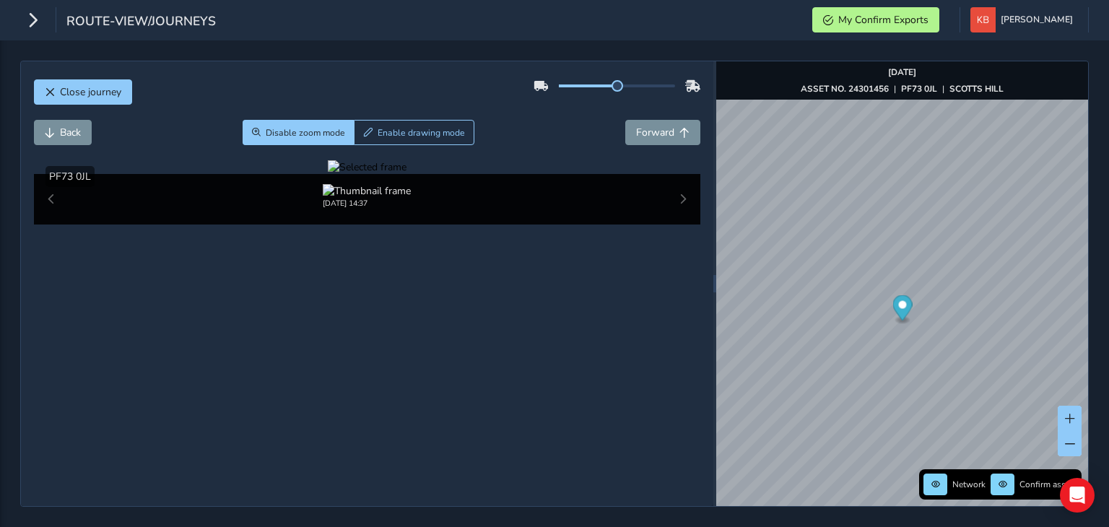
click at [328, 174] on div at bounding box center [367, 167] width 79 height 14
click at [170, 279] on img at bounding box center [1069, 453] width 2079 height 1170
click at [328, 174] on div at bounding box center [367, 167] width 79 height 14
click at [155, 357] on img at bounding box center [1103, 283] width 2079 height 1170
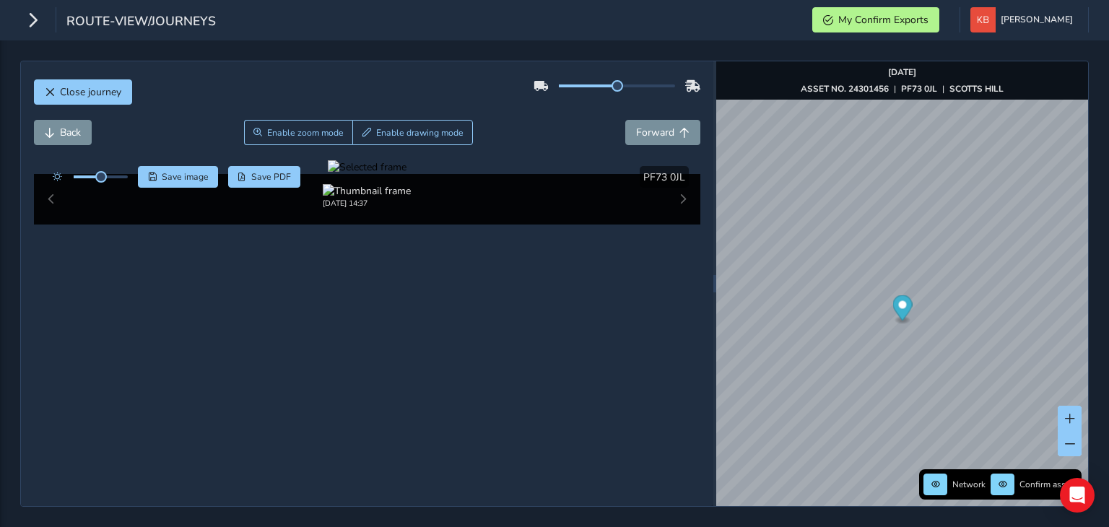
click at [328, 174] on div at bounding box center [367, 167] width 79 height 14
click at [303, 367] on img at bounding box center [781, 262] width 2079 height 1170
click at [328, 174] on div at bounding box center [367, 167] width 79 height 14
click at [326, 367] on img at bounding box center [731, 262] width 2079 height 1170
click at [406, 174] on div at bounding box center [367, 167] width 79 height 14
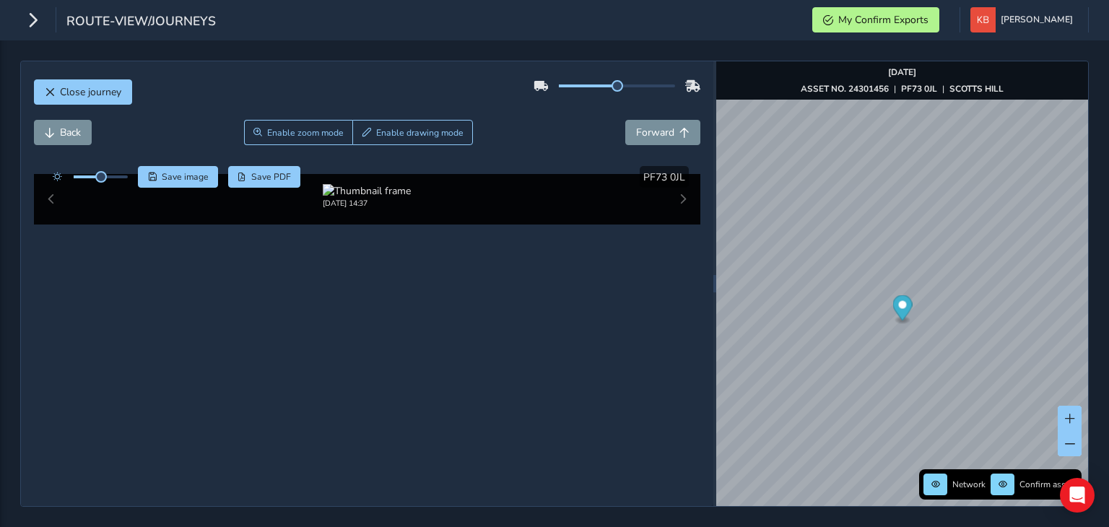
click at [424, 366] on img at bounding box center [520, 264] width 2079 height 1170
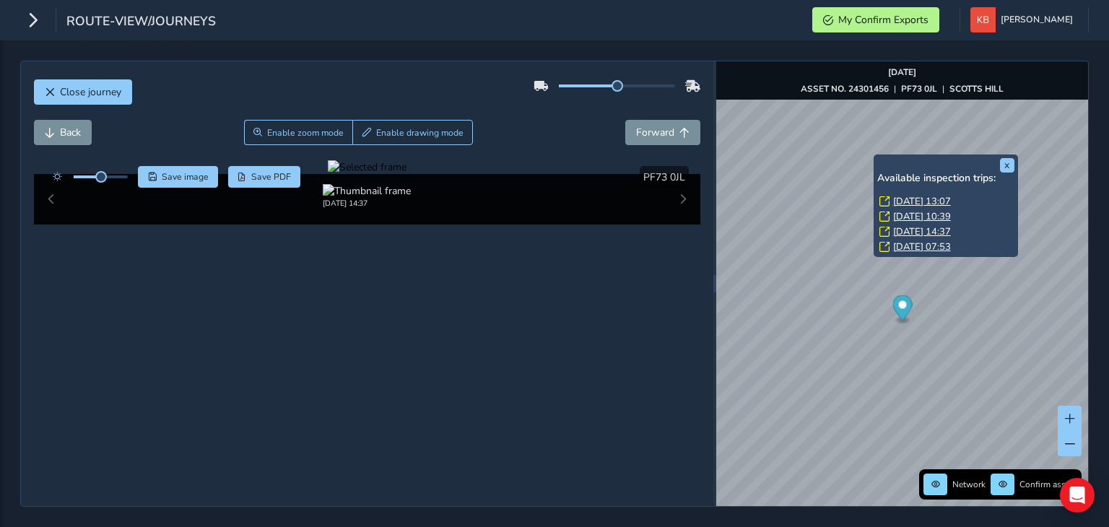
click at [928, 197] on link "[DATE] 13:07" at bounding box center [922, 201] width 58 height 13
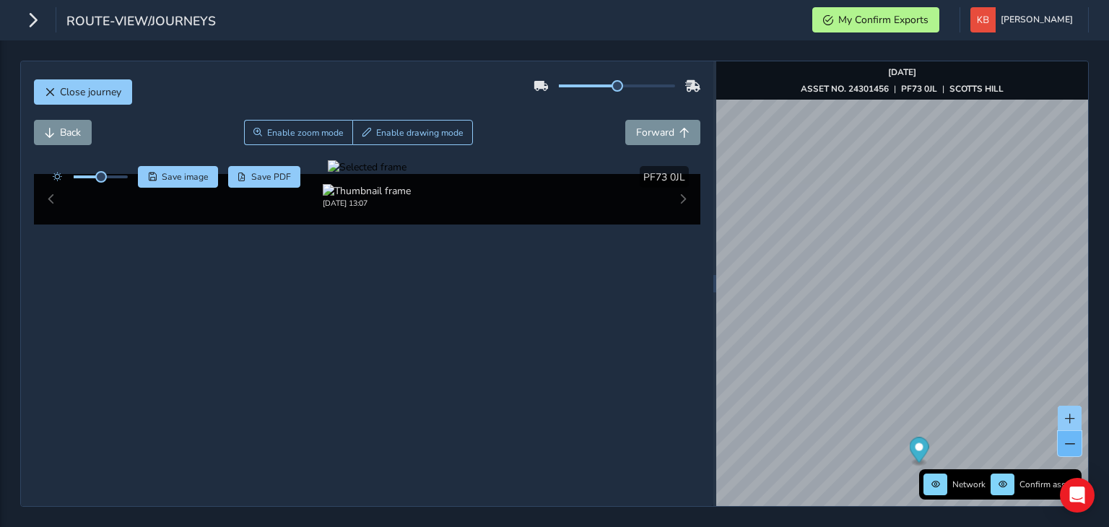
click at [1066, 436] on button at bounding box center [1070, 443] width 24 height 25
